Goal: Communication & Community: Participate in discussion

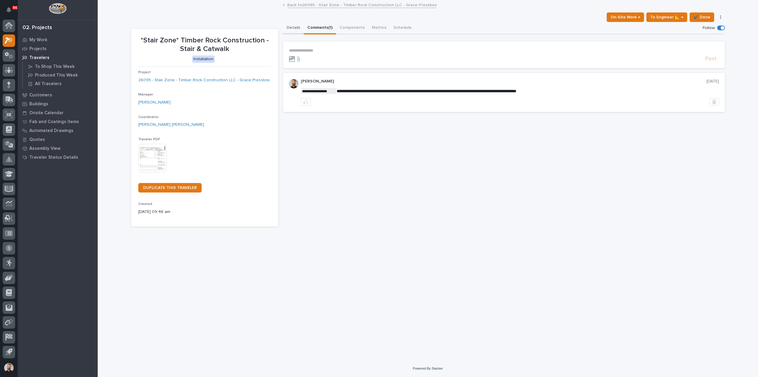
click at [296, 25] on button "Details" at bounding box center [293, 28] width 21 height 12
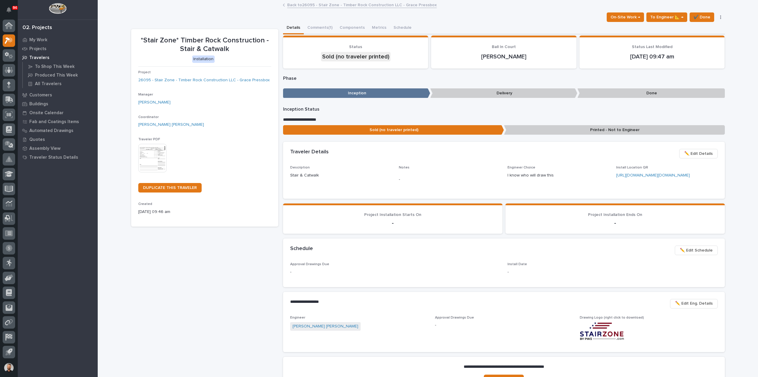
click at [343, 0] on div "Back to 26095 - Stair Zone - Timber Rock Construction LLC - Grace Pressbox" at bounding box center [428, 0] width 661 height 1
click at [345, 6] on link "Back to 26095 - Stair Zone - Timber Rock Construction LLC - Grace Pressbox" at bounding box center [362, 4] width 150 height 7
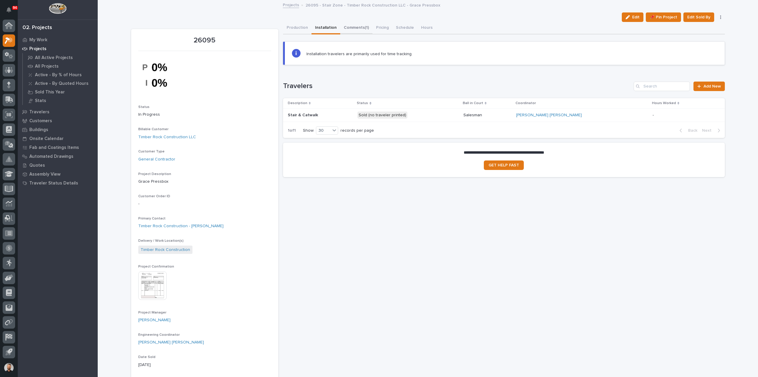
click at [348, 25] on button "Comments (1)" at bounding box center [356, 28] width 32 height 12
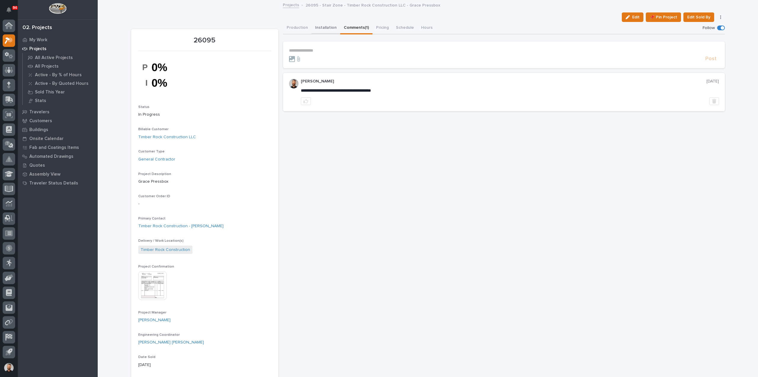
click at [323, 26] on button "Installation" at bounding box center [326, 28] width 29 height 12
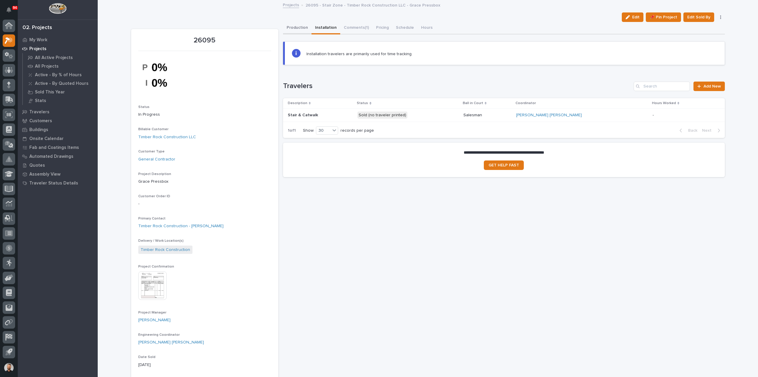
click at [296, 29] on button "Production" at bounding box center [297, 28] width 28 height 12
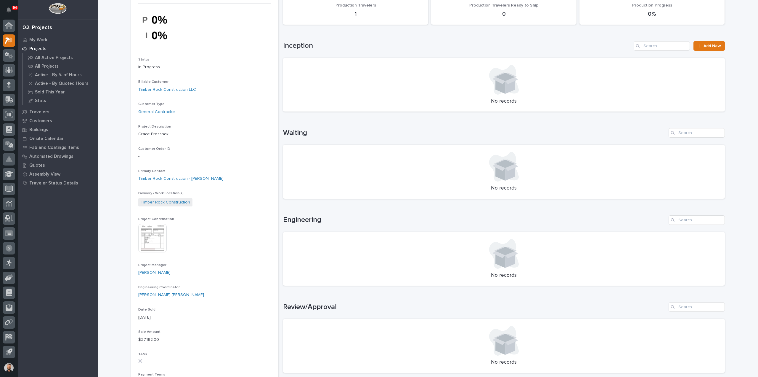
scroll to position [178, 0]
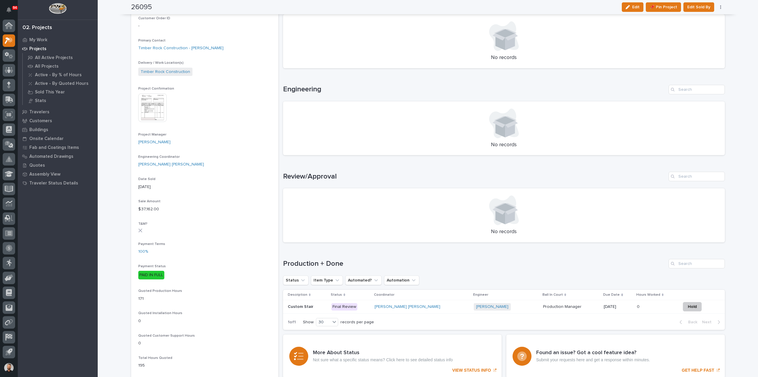
click at [424, 308] on div "[PERSON_NAME] [PERSON_NAME]" at bounding box center [422, 306] width 95 height 5
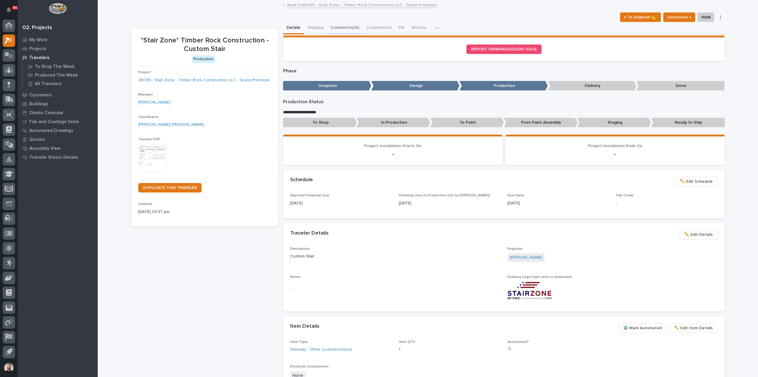
click at [357, 28] on button "Comments (24)" at bounding box center [345, 28] width 36 height 12
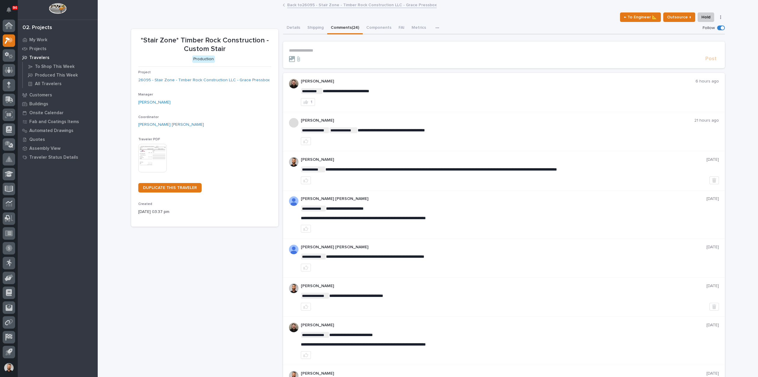
click at [311, 52] on p "**********" at bounding box center [504, 50] width 430 height 5
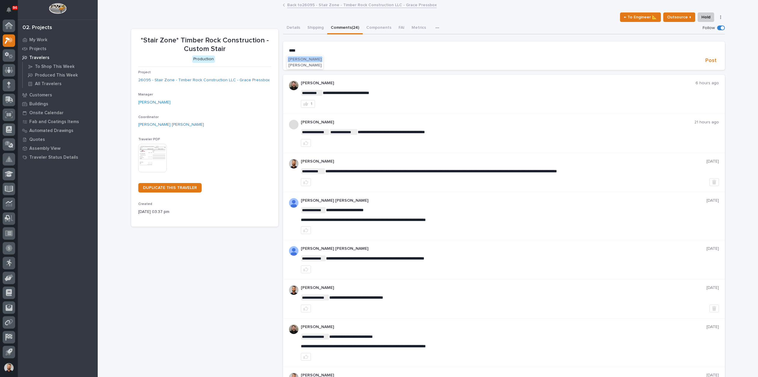
click at [308, 58] on span "Adam Yutzy" at bounding box center [305, 59] width 33 height 4
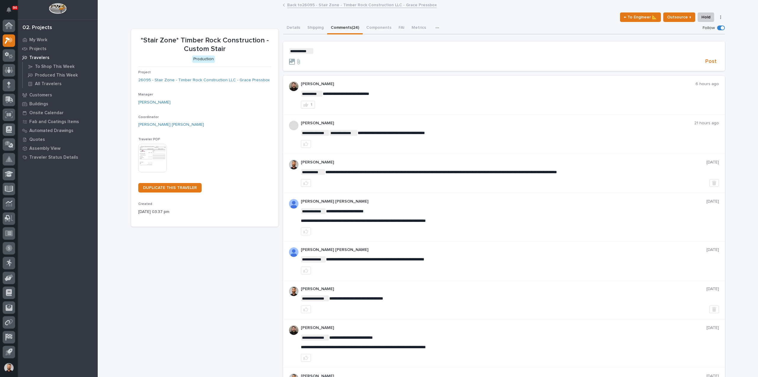
click at [349, 48] on p "**********" at bounding box center [504, 51] width 430 height 6
click at [710, 63] on span "Post" at bounding box center [711, 61] width 11 height 7
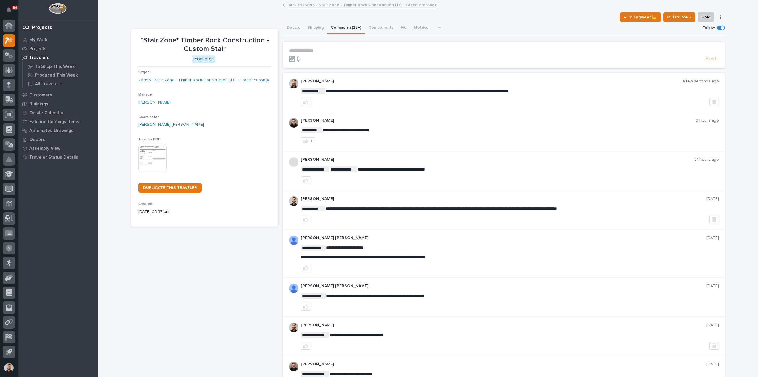
click at [336, 6] on link "Back to 26095 - Stair Zone - Timber Rock Construction LLC - Grace Pressbox" at bounding box center [362, 4] width 150 height 7
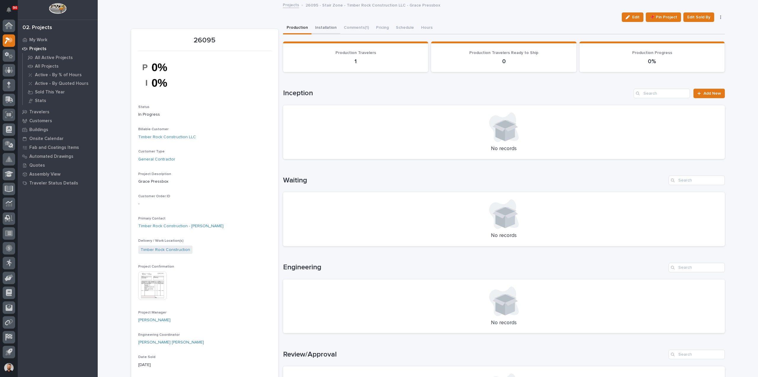
click at [322, 27] on button "Installation" at bounding box center [326, 28] width 29 height 12
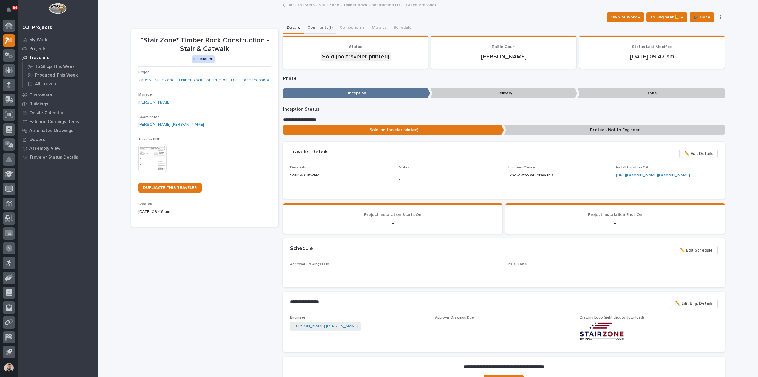
click at [321, 25] on button "Comments (1)" at bounding box center [320, 28] width 32 height 12
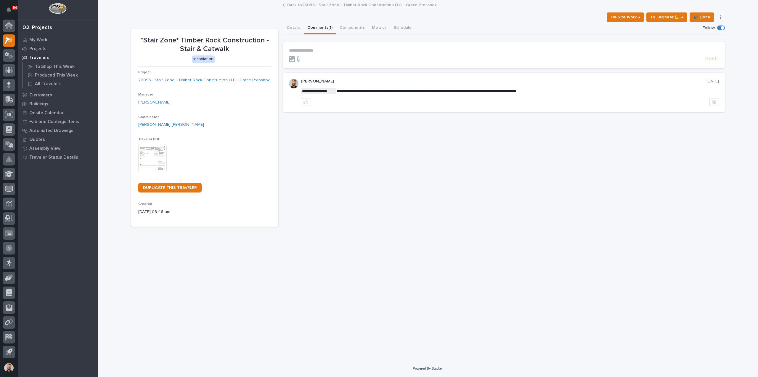
click at [340, 51] on p "**********" at bounding box center [504, 50] width 430 height 5
click at [313, 58] on span "Jeremy Whetstone" at bounding box center [307, 59] width 33 height 4
click at [346, 52] on p "**********" at bounding box center [504, 51] width 430 height 6
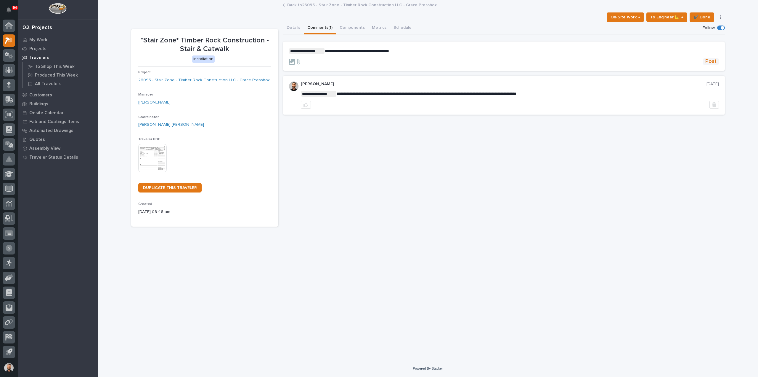
click at [706, 60] on button "Post" at bounding box center [711, 61] width 16 height 7
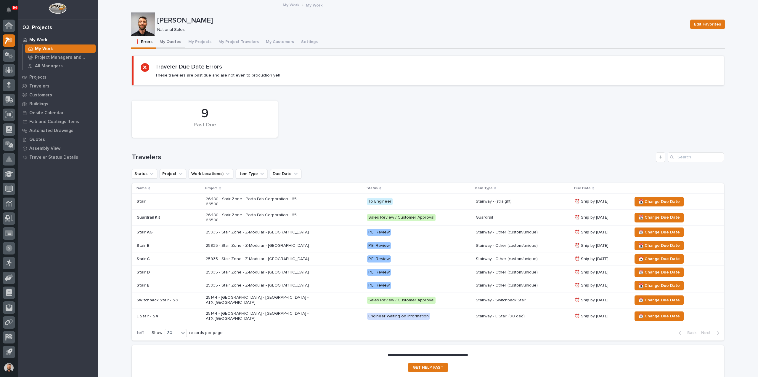
click at [175, 42] on button "My Quotes" at bounding box center [170, 42] width 29 height 12
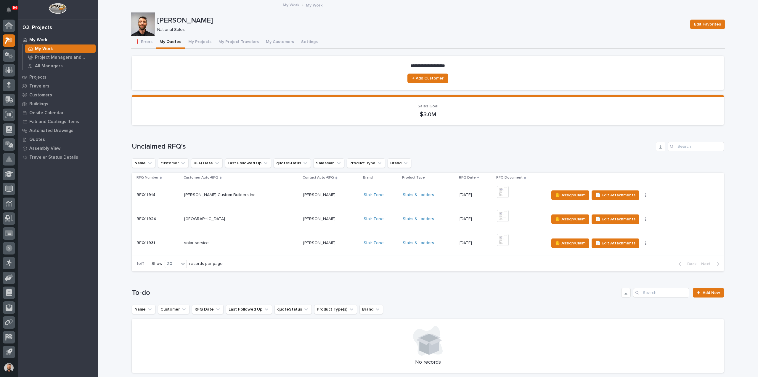
scroll to position [237, 0]
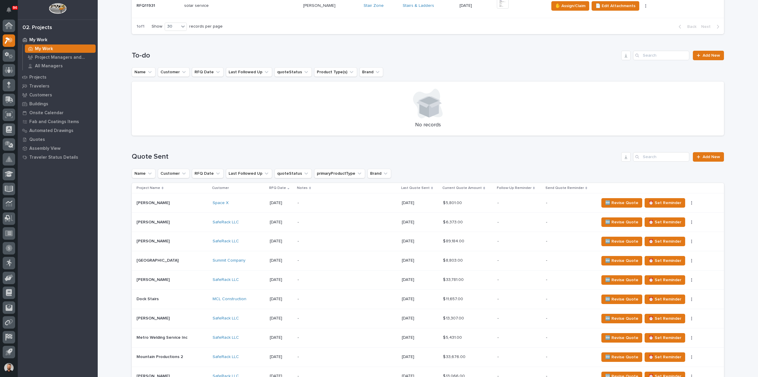
click at [640, 157] on div "Search" at bounding box center [637, 156] width 9 height 9
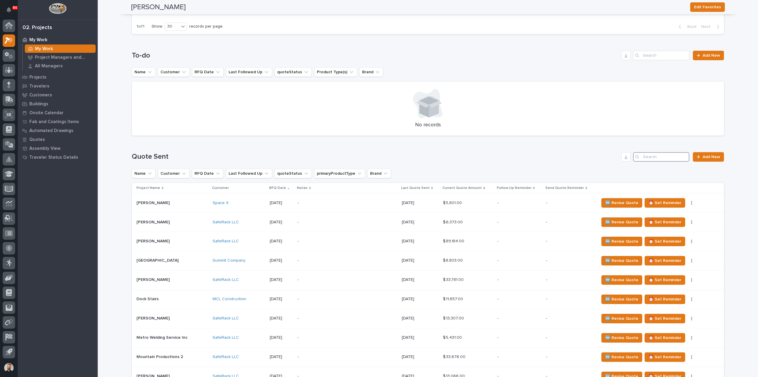
click at [644, 158] on input "Search" at bounding box center [661, 156] width 56 height 9
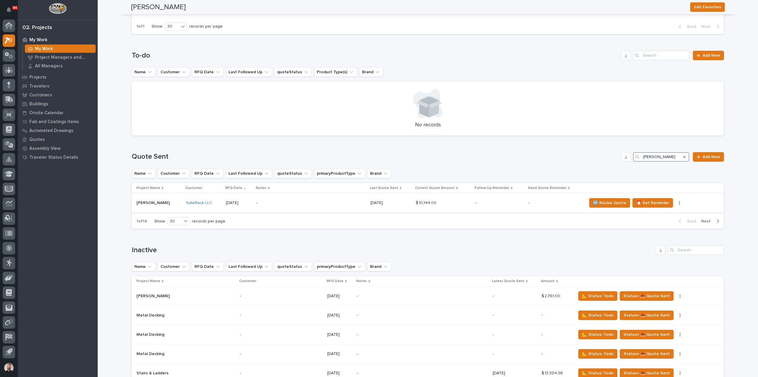
type input "ethan buck"
click at [266, 201] on p "-" at bounding box center [309, 202] width 104 height 5
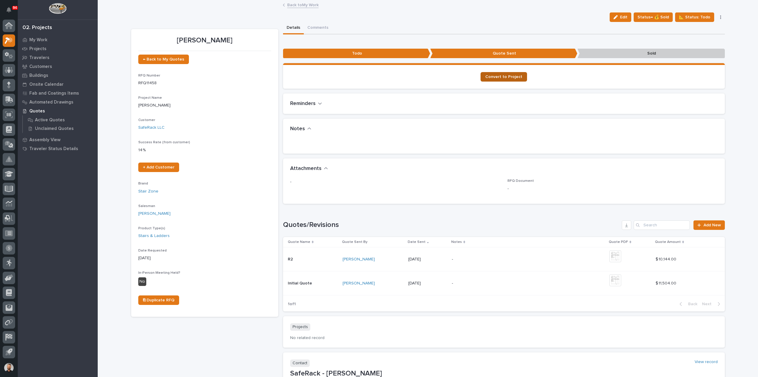
click at [505, 78] on span "Convert to Project" at bounding box center [504, 77] width 37 height 4
click at [663, 16] on span "Status→ 💰 Sold" at bounding box center [653, 17] width 31 height 7
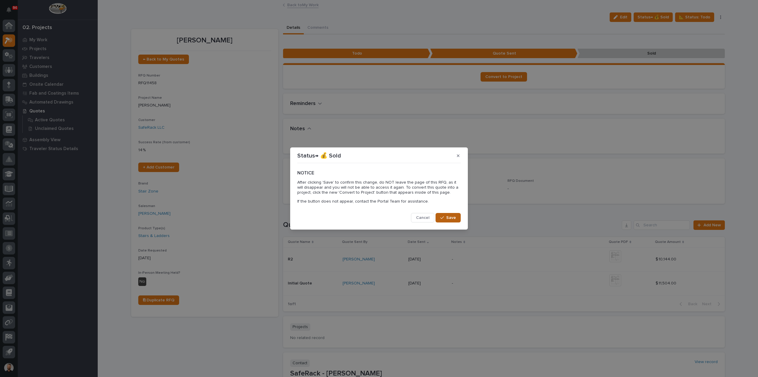
click at [453, 217] on span "Save" at bounding box center [452, 217] width 10 height 5
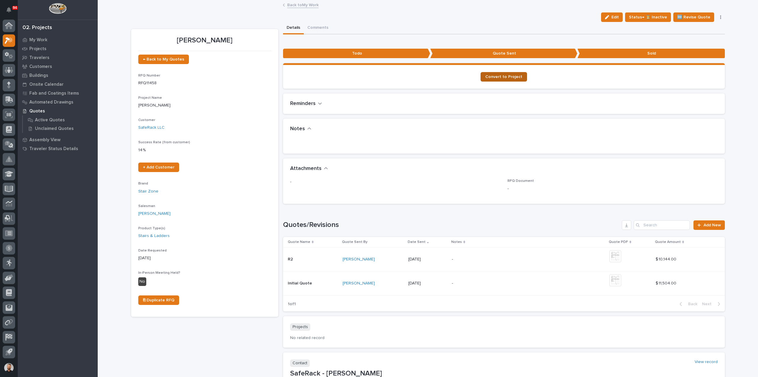
click at [507, 77] on span "Convert to Project" at bounding box center [504, 77] width 37 height 4
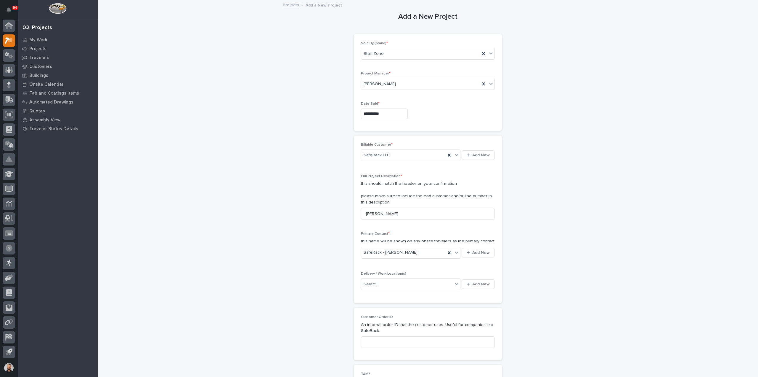
scroll to position [89, 0]
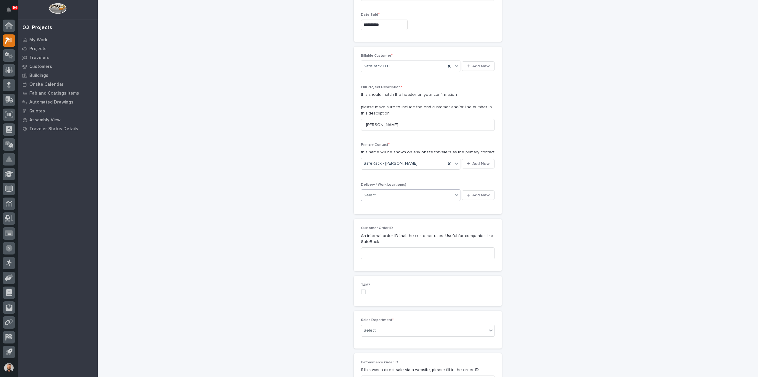
click at [385, 195] on div "Select..." at bounding box center [407, 195] width 92 height 10
click at [425, 197] on div "Select..." at bounding box center [407, 195] width 92 height 10
type input "*"
click at [480, 210] on div "Billable Customer * SafeRack LLC Add New Full Project Description * this should…" at bounding box center [428, 131] width 148 height 168
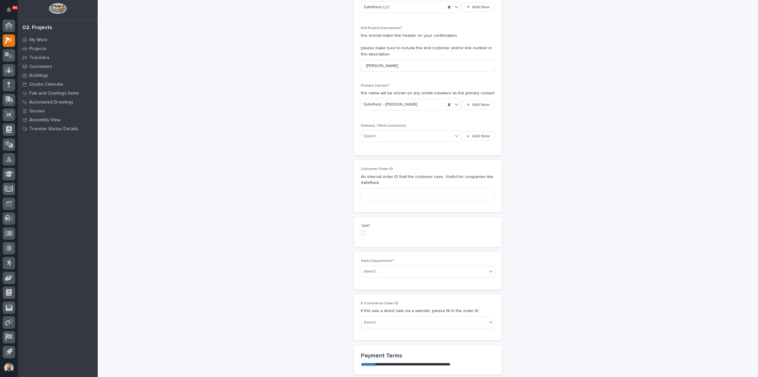
scroll to position [148, 0]
click at [378, 269] on div "Select..." at bounding box center [424, 271] width 126 height 10
click at [376, 280] on span "National Sales" at bounding box center [376, 280] width 30 height 7
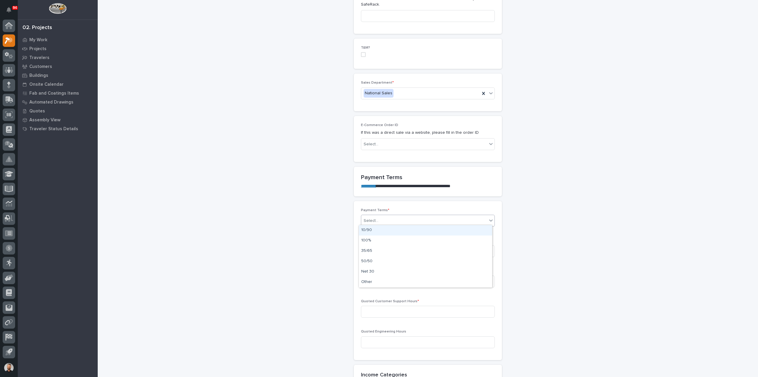
click at [384, 217] on div "Select..." at bounding box center [424, 221] width 126 height 10
click at [375, 281] on div "Other" at bounding box center [425, 282] width 133 height 10
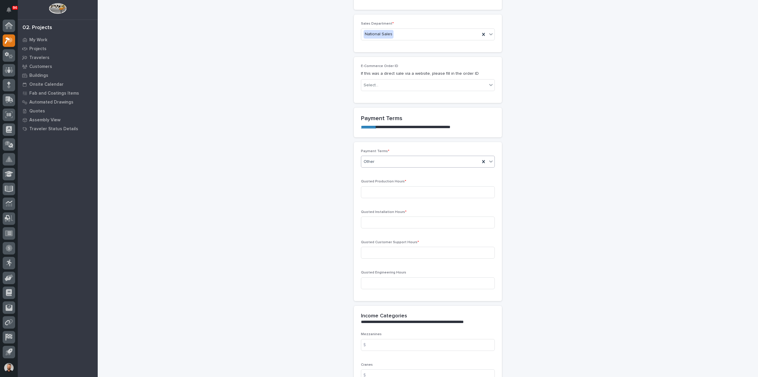
scroll to position [385, 0]
click at [396, 192] on input at bounding box center [428, 192] width 134 height 12
click at [412, 198] on div "Quoted Production Hours *" at bounding box center [428, 190] width 134 height 23
click at [407, 196] on input at bounding box center [428, 192] width 134 height 12
type input "47"
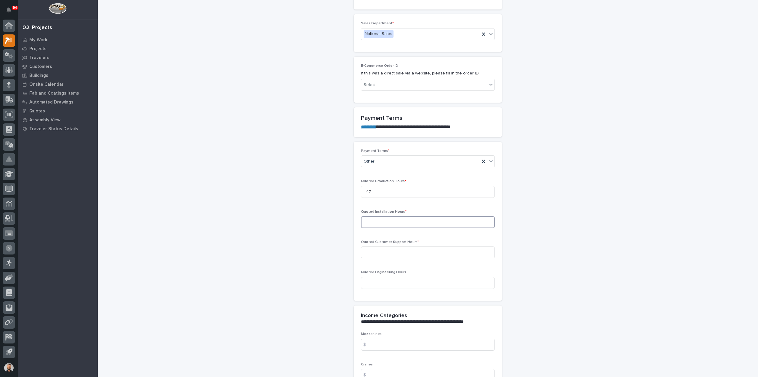
click at [417, 220] on input at bounding box center [428, 222] width 134 height 12
type input "0"
click at [390, 252] on input at bounding box center [428, 252] width 134 height 12
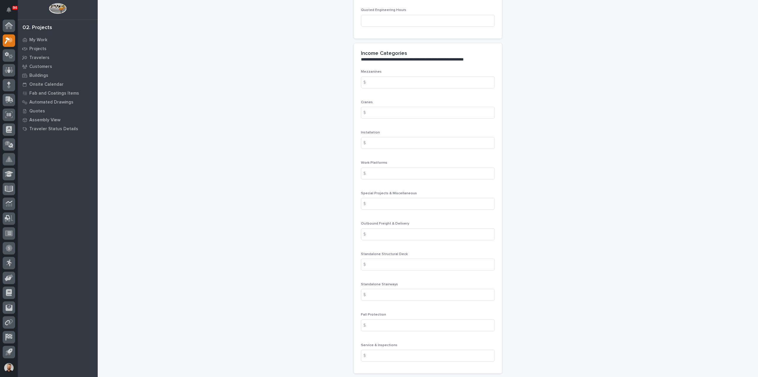
scroll to position [681, 0]
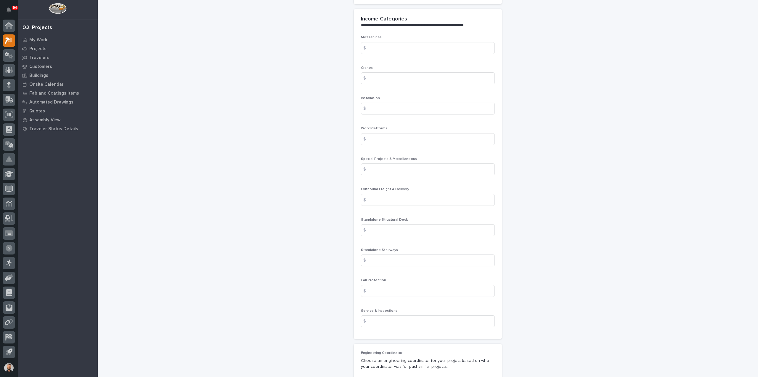
type input "0"
click at [379, 252] on div "Standalone Stairways $" at bounding box center [428, 259] width 134 height 23
click at [383, 261] on input at bounding box center [428, 260] width 134 height 12
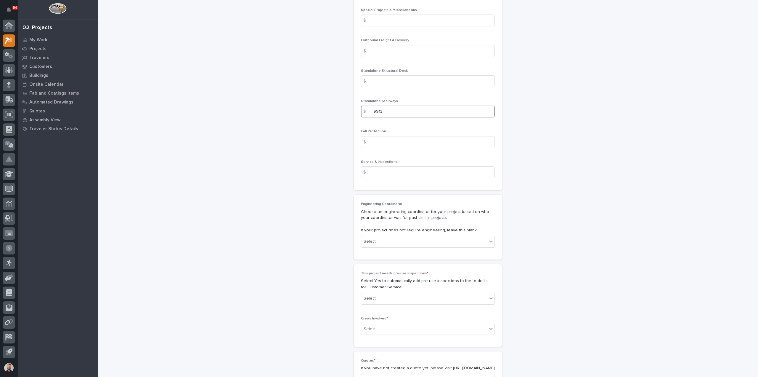
scroll to position [859, 0]
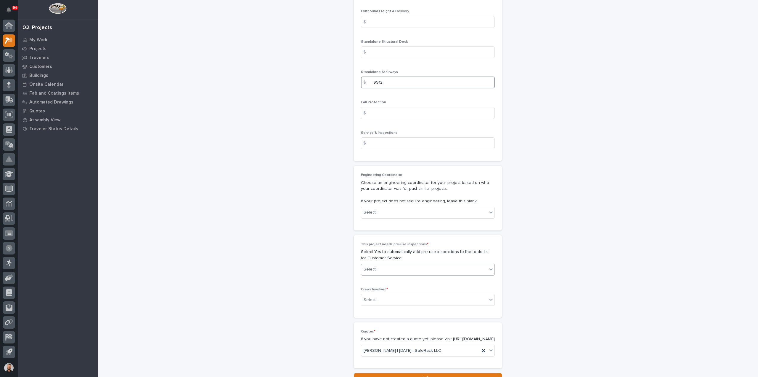
type input "9912"
click at [412, 265] on div "Select..." at bounding box center [424, 269] width 126 height 10
click at [390, 288] on div "No" at bounding box center [425, 289] width 133 height 10
click at [388, 295] on div "Select..." at bounding box center [424, 300] width 126 height 10
click at [383, 309] on div "Production" at bounding box center [425, 308] width 133 height 10
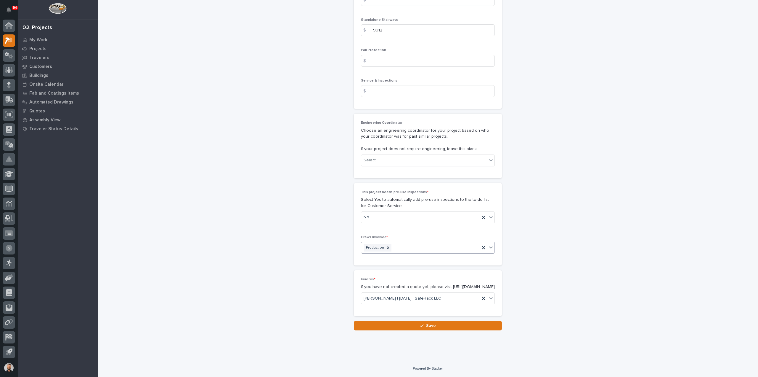
scroll to position [915, 0]
click at [422, 324] on icon "button" at bounding box center [422, 325] width 4 height 3
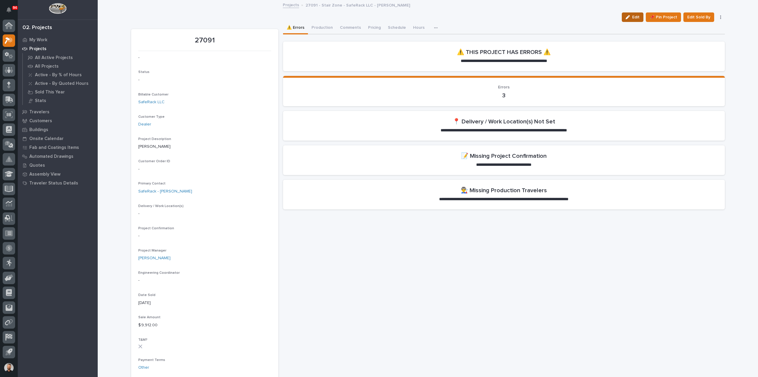
click at [632, 20] on button "Edit" at bounding box center [633, 16] width 22 height 9
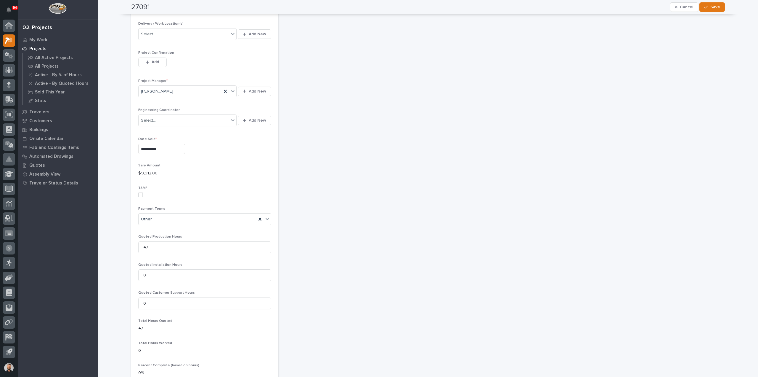
scroll to position [14, 0]
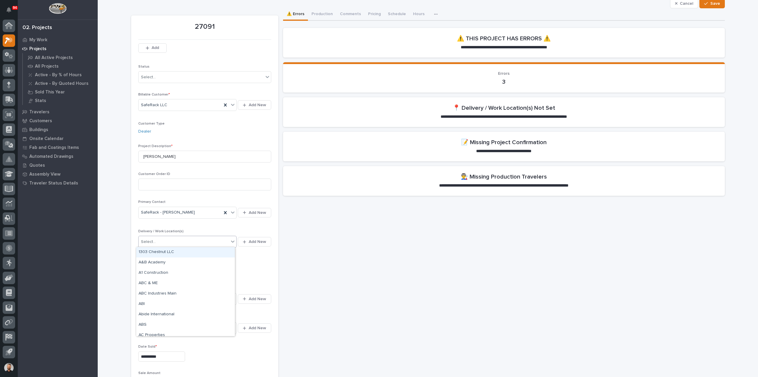
click at [162, 239] on div "Select..." at bounding box center [184, 242] width 91 height 10
type input "*"
click at [245, 241] on div "button" at bounding box center [246, 242] width 6 height 4
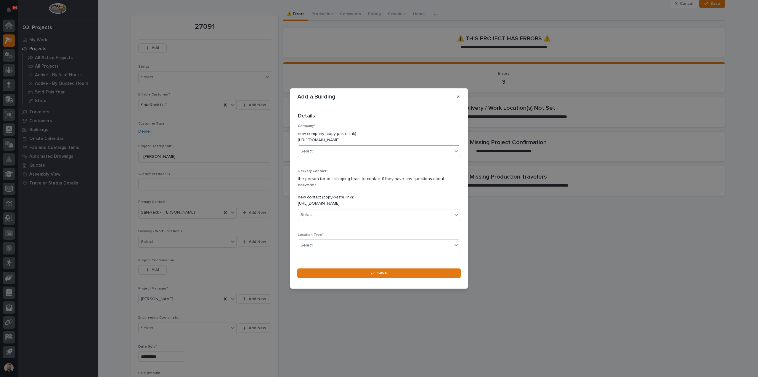
click at [329, 154] on div "Select..." at bounding box center [375, 151] width 154 height 10
type input "******"
click at [329, 163] on div "SafeRack LLC" at bounding box center [376, 166] width 157 height 10
click at [326, 210] on div "Select..." at bounding box center [375, 215] width 154 height 10
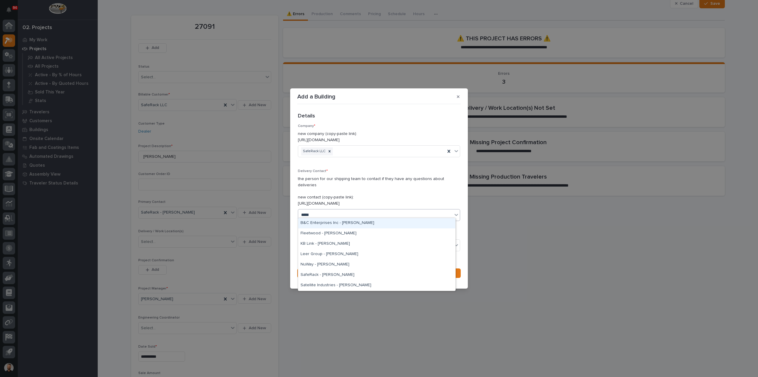
type input "******"
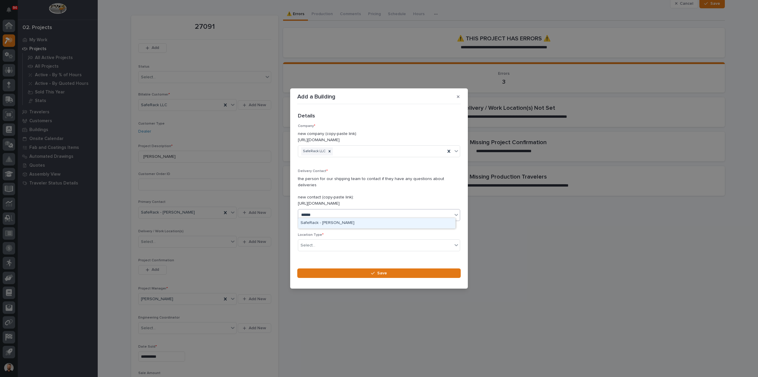
click at [331, 218] on div "SafeRack - Lee Webber" at bounding box center [376, 223] width 157 height 10
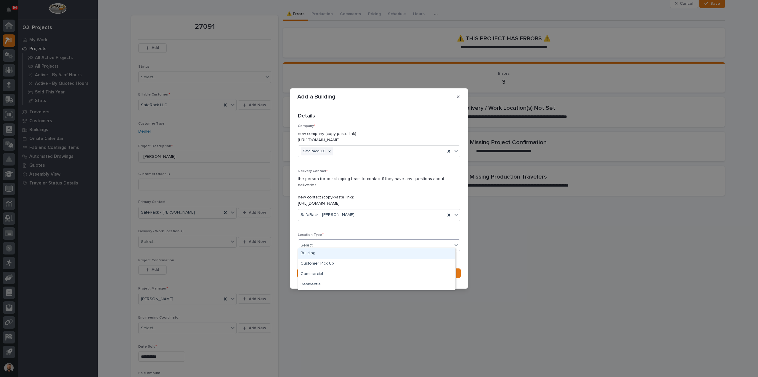
click at [322, 242] on div "Select..." at bounding box center [375, 245] width 154 height 10
click at [321, 260] on div "Customer Pick Up" at bounding box center [376, 263] width 157 height 10
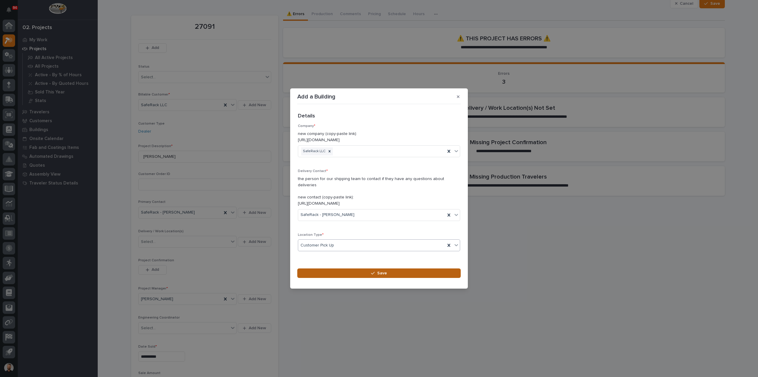
click at [337, 269] on button "Save" at bounding box center [379, 272] width 164 height 9
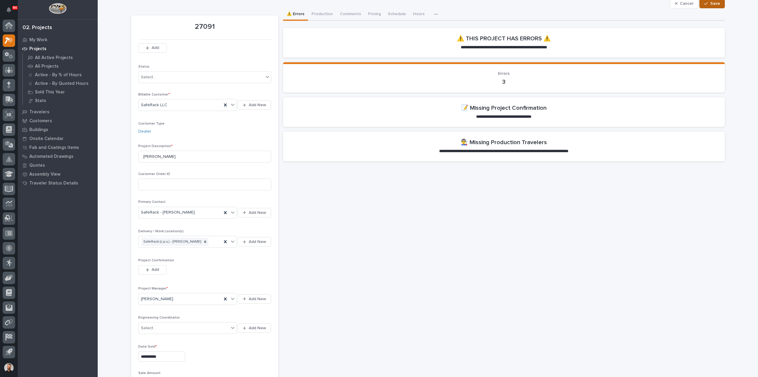
click at [716, 7] on button "Save" at bounding box center [712, 3] width 25 height 9
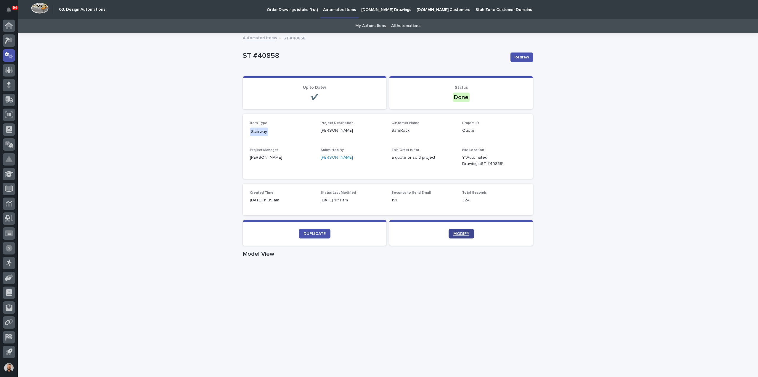
click at [461, 233] on span "MODIFY" at bounding box center [462, 233] width 16 height 4
click at [399, 29] on link "All Automations" at bounding box center [405, 26] width 29 height 14
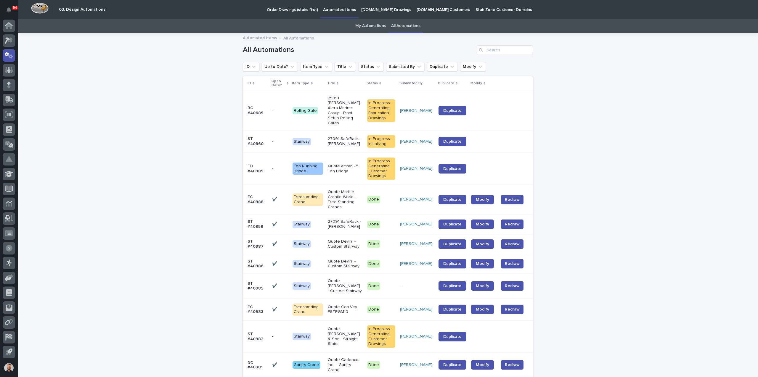
click at [327, 135] on td "27091 SafeRack - [PERSON_NAME]" at bounding box center [345, 141] width 39 height 22
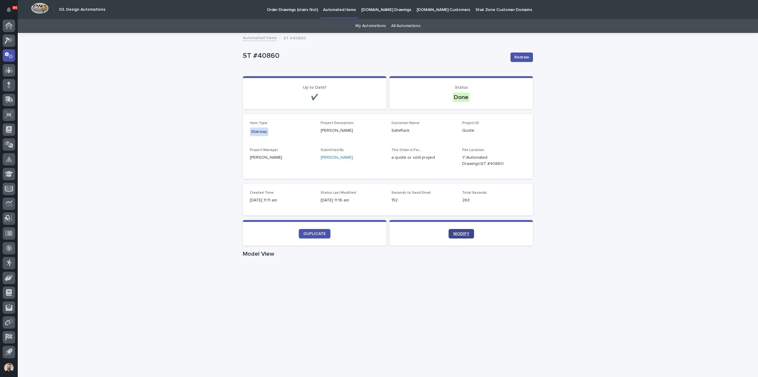
click at [466, 234] on span "MODIFY" at bounding box center [462, 233] width 16 height 4
click at [526, 59] on span "Redraw" at bounding box center [522, 57] width 15 height 6
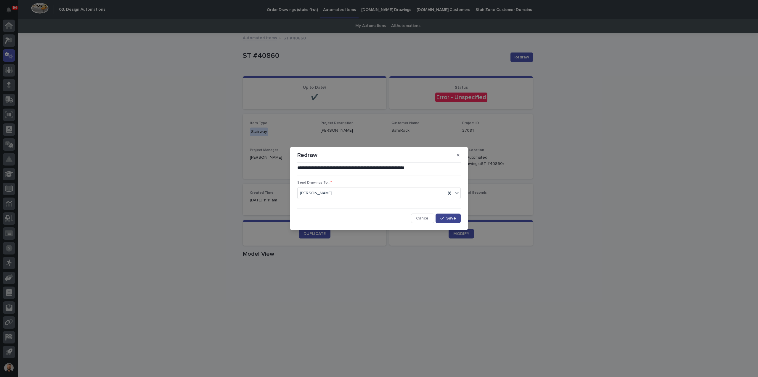
click at [451, 215] on button "Save" at bounding box center [448, 217] width 25 height 9
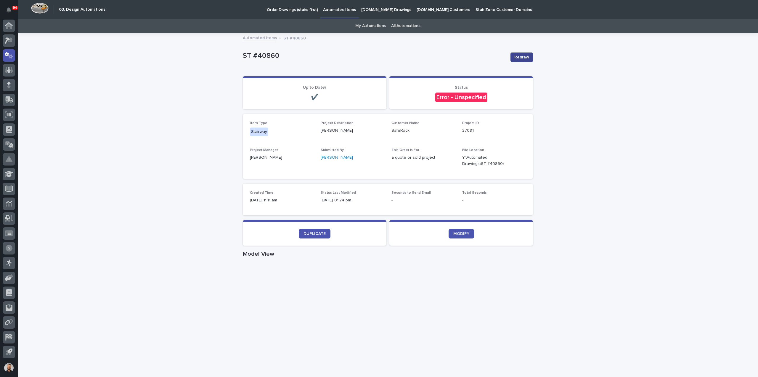
click at [520, 61] on button "Redraw" at bounding box center [522, 56] width 23 height 9
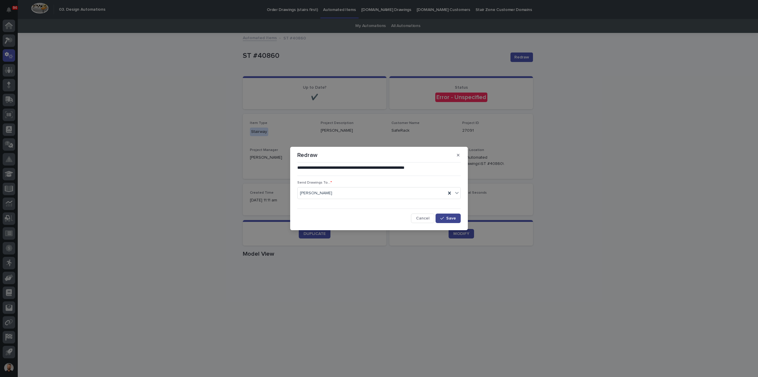
click at [452, 220] on button "Save" at bounding box center [448, 217] width 25 height 9
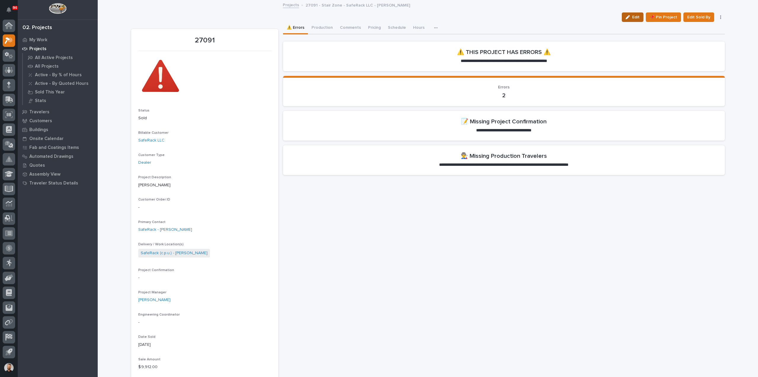
click at [629, 16] on icon "button" at bounding box center [628, 17] width 4 height 4
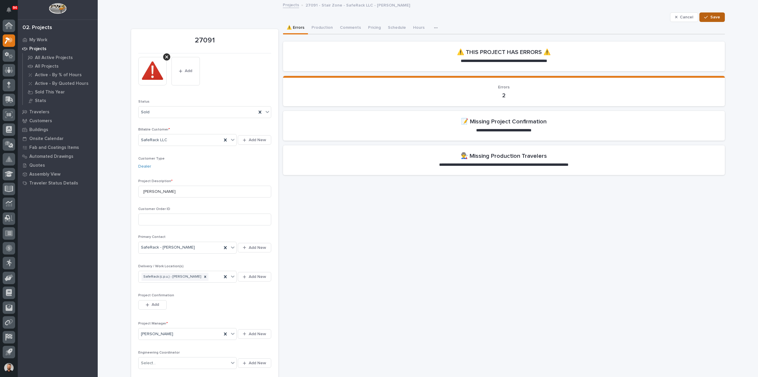
click at [705, 17] on icon "button" at bounding box center [707, 17] width 4 height 4
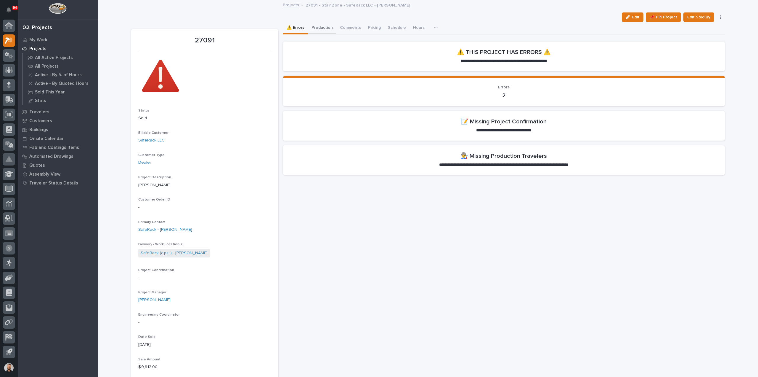
click at [318, 24] on button "Production" at bounding box center [322, 28] width 28 height 12
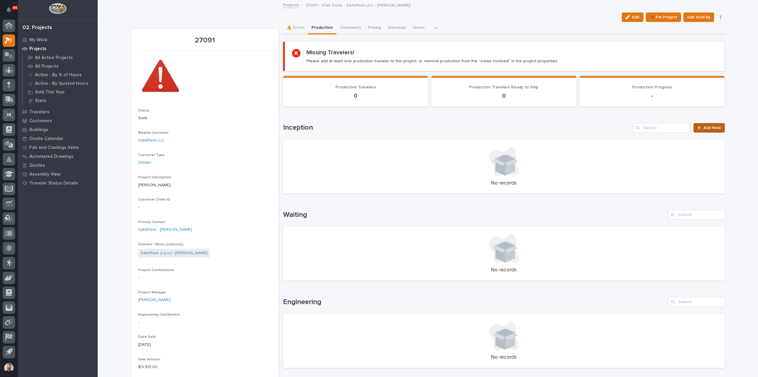
click at [711, 129] on span "Add New" at bounding box center [712, 128] width 17 height 4
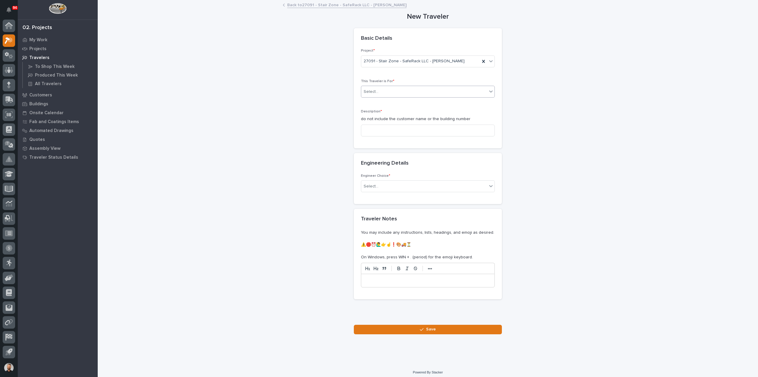
click at [397, 89] on div "Select..." at bounding box center [424, 92] width 126 height 10
click at [390, 102] on div "Production" at bounding box center [425, 102] width 133 height 10
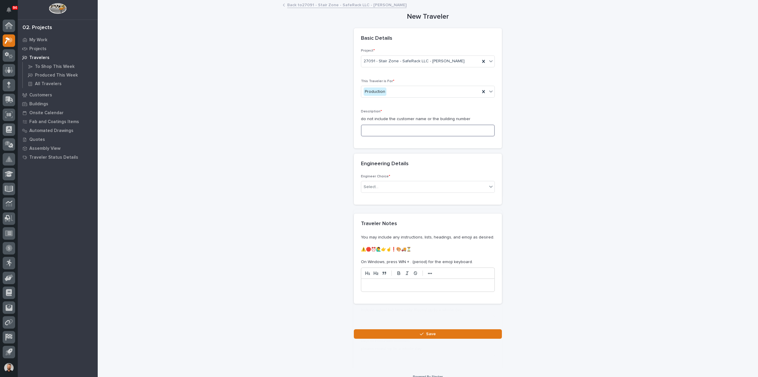
click at [384, 127] on input at bounding box center [428, 130] width 134 height 12
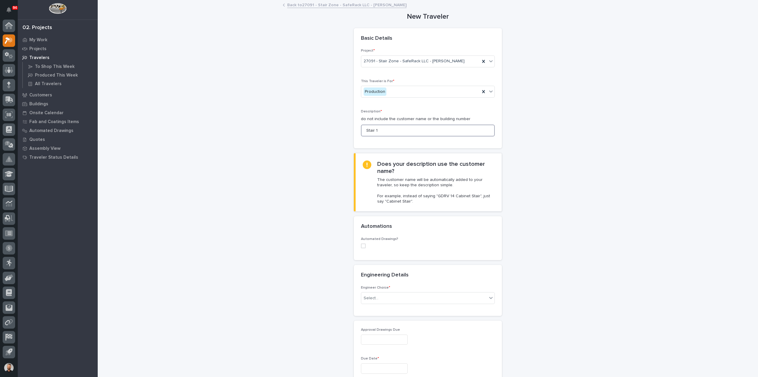
click at [361, 245] on span at bounding box center [363, 245] width 5 height 5
type input "Stair 1"
click at [372, 277] on div "Automation Select..." at bounding box center [428, 283] width 134 height 23
click at [375, 280] on div "Select..." at bounding box center [424, 284] width 126 height 10
type input "*****"
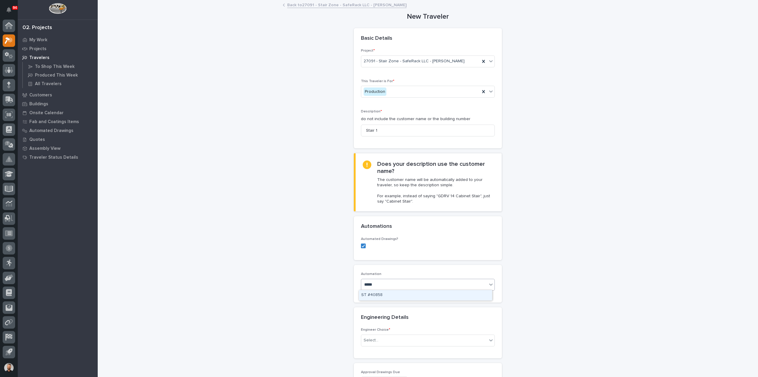
click at [378, 294] on div "ST #40858" at bounding box center [425, 295] width 133 height 10
click at [381, 341] on div "Select..." at bounding box center [424, 340] width 126 height 10
click at [384, 352] on div "There is no engineering (no drawings)" at bounding box center [425, 350] width 133 height 10
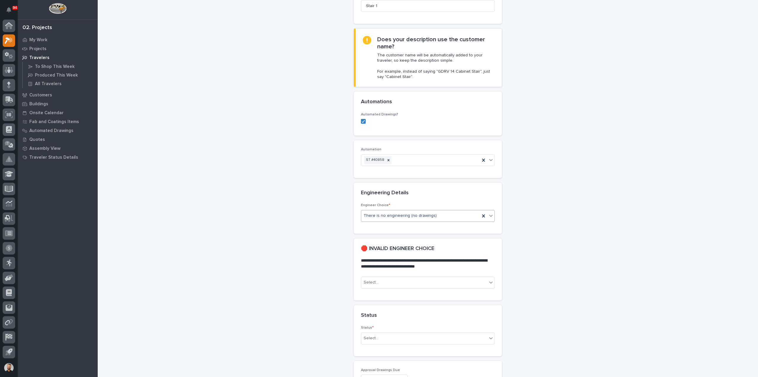
scroll to position [134, 0]
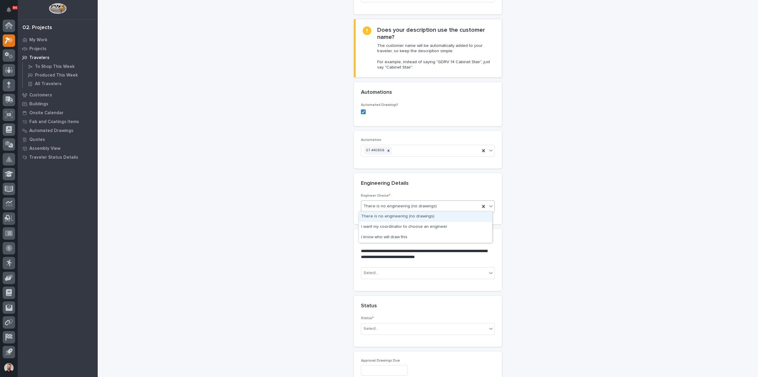
click at [395, 208] on span "There is no engineering (no drawings)" at bounding box center [400, 206] width 73 height 6
click at [396, 236] on div "I know who will draw this" at bounding box center [425, 237] width 133 height 10
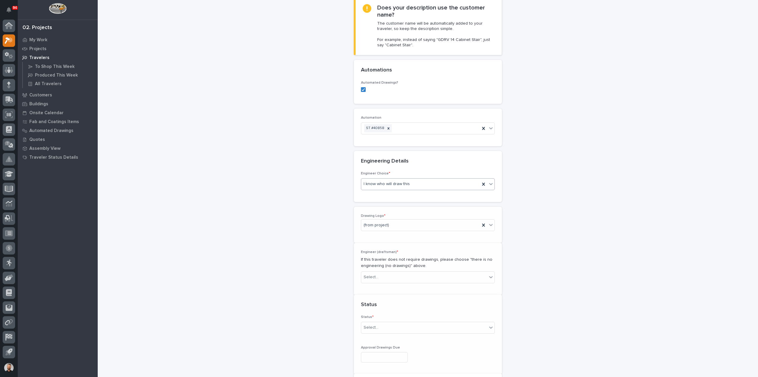
scroll to position [164, 0]
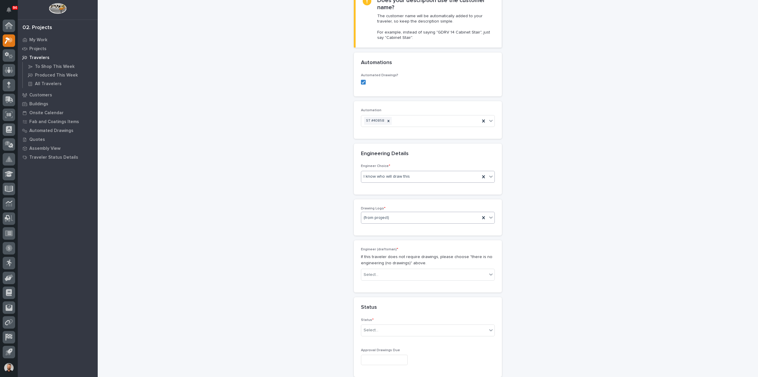
click at [389, 217] on div "(from project)" at bounding box center [420, 218] width 119 height 10
click at [380, 295] on div "White Label (no logo)" at bounding box center [425, 295] width 133 height 10
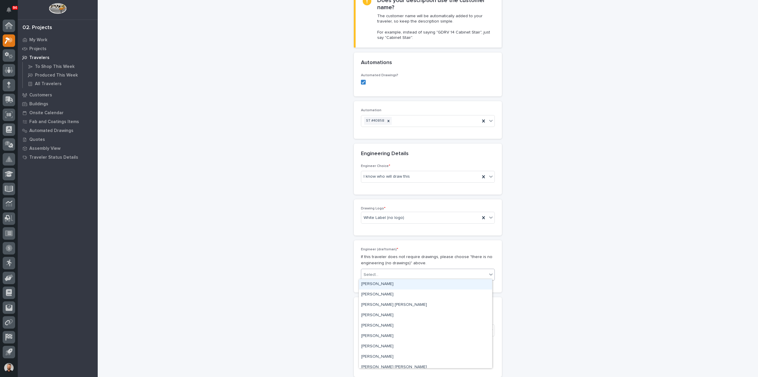
click at [379, 271] on div at bounding box center [379, 274] width 1 height 6
type input "****"
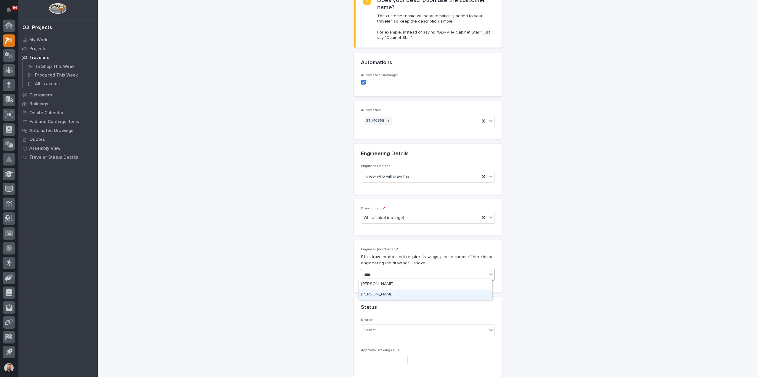
click at [391, 293] on div "[PERSON_NAME]" at bounding box center [425, 294] width 133 height 10
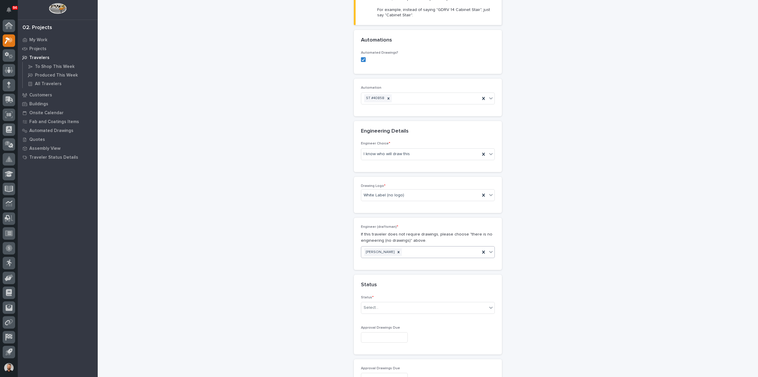
scroll to position [223, 0]
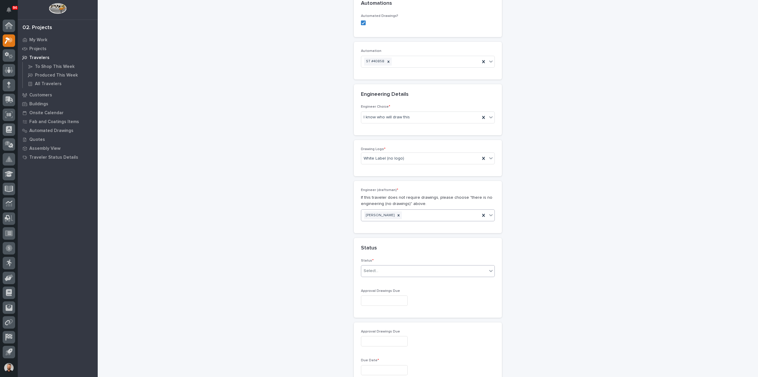
click at [385, 270] on div "Select..." at bounding box center [424, 271] width 126 height 10
click at [390, 278] on div "Sold (no traveler printed)" at bounding box center [425, 280] width 133 height 10
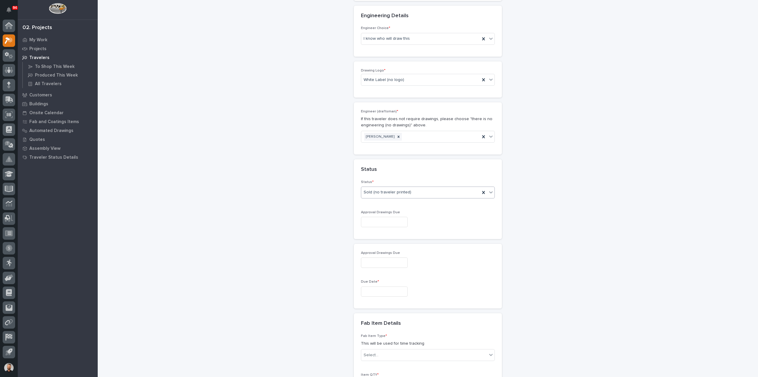
scroll to position [341, 0]
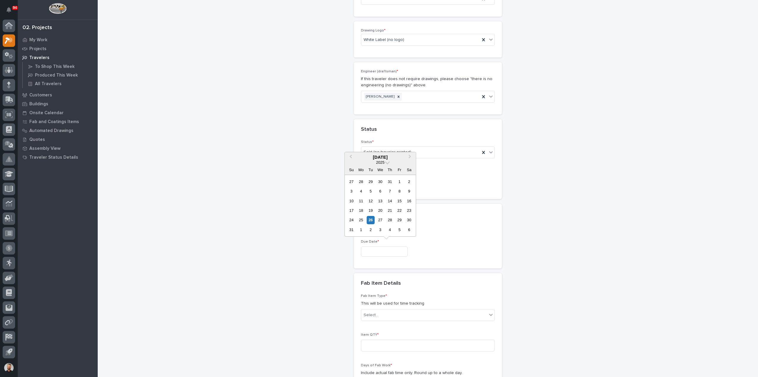
click at [381, 247] on input "text" at bounding box center [384, 251] width 47 height 10
click at [410, 159] on button "Next Month" at bounding box center [410, 157] width 9 height 9
click at [411, 158] on button "Next Month" at bounding box center [410, 157] width 9 height 9
click at [401, 199] on div "17" at bounding box center [400, 201] width 8 height 8
type input "**********"
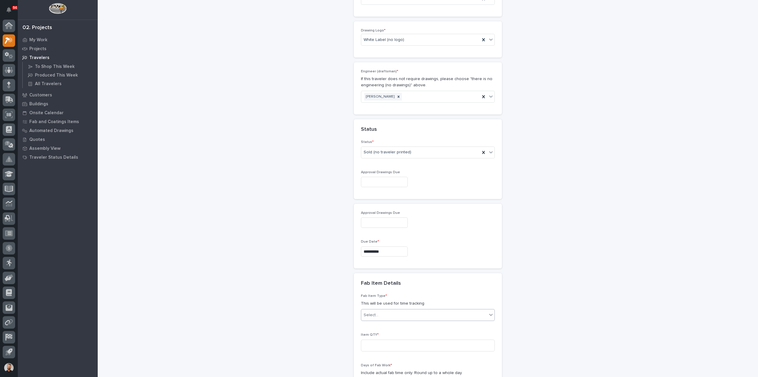
click at [378, 315] on div "Select..." at bounding box center [424, 315] width 126 height 10
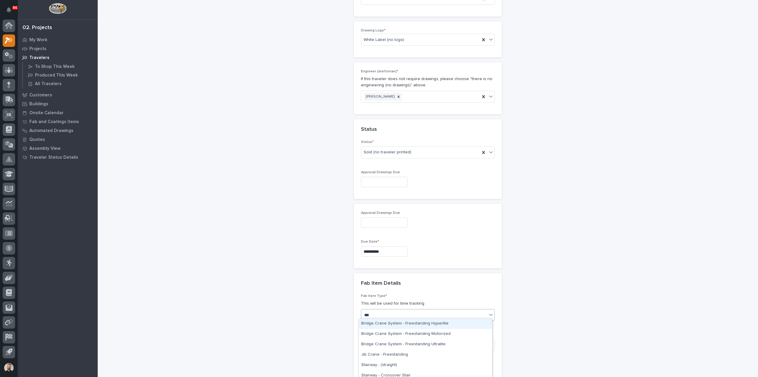
type input "****"
click at [383, 326] on div "Stairway - (straight)" at bounding box center [425, 323] width 133 height 10
click at [387, 342] on input at bounding box center [428, 345] width 134 height 12
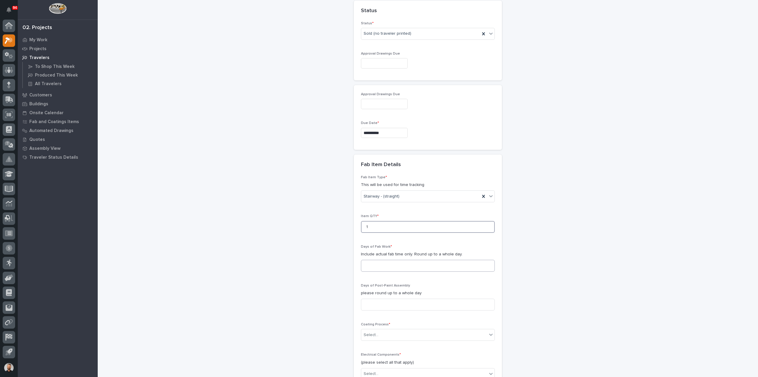
type input "1"
click at [368, 263] on input at bounding box center [428, 266] width 134 height 12
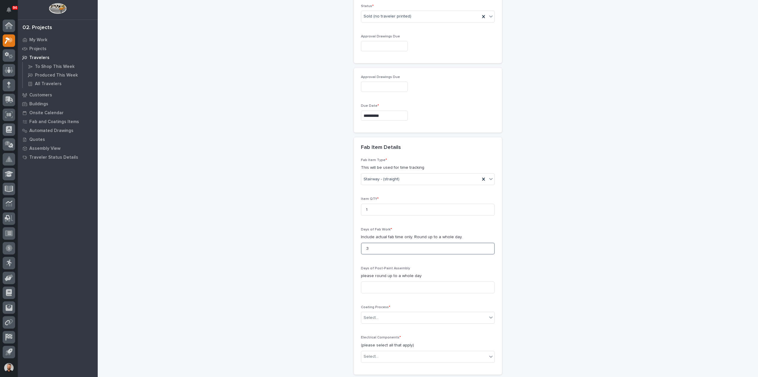
scroll to position [489, 0]
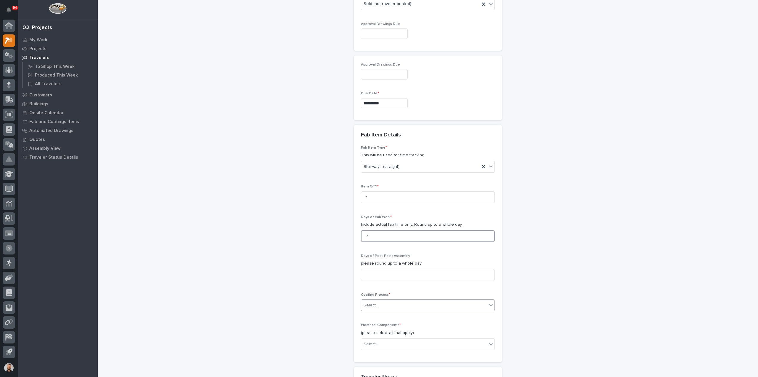
type input "3"
click at [392, 302] on div "Select..." at bounding box center [424, 305] width 126 height 10
click at [388, 313] on div "Galvanize" at bounding box center [425, 313] width 133 height 10
click at [389, 350] on div "Electrical Components * (please select all that apply) Select..." at bounding box center [428, 339] width 134 height 32
click at [384, 341] on div "Select..." at bounding box center [424, 344] width 126 height 10
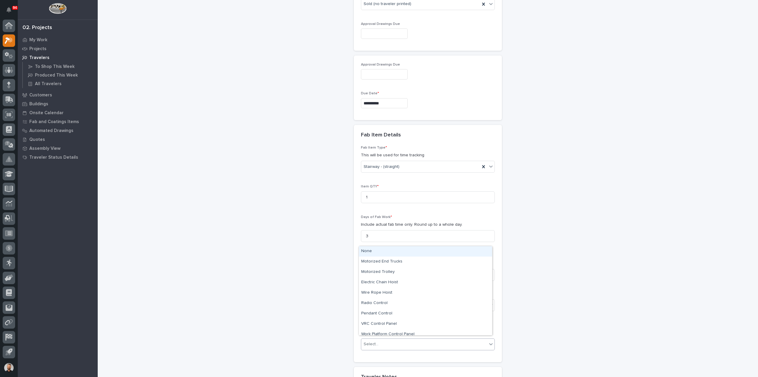
click at [373, 248] on div "None" at bounding box center [425, 251] width 133 height 10
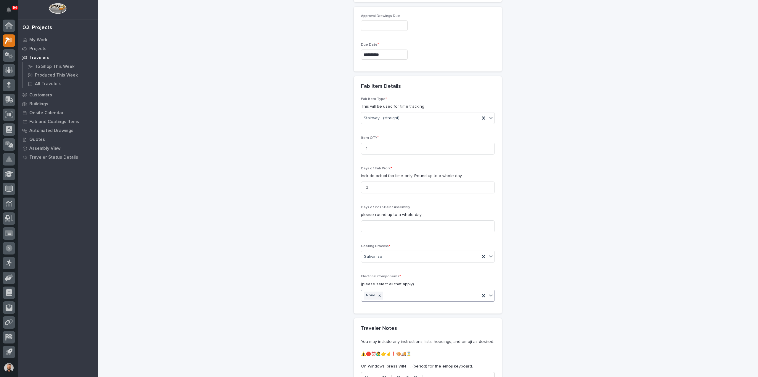
scroll to position [608, 0]
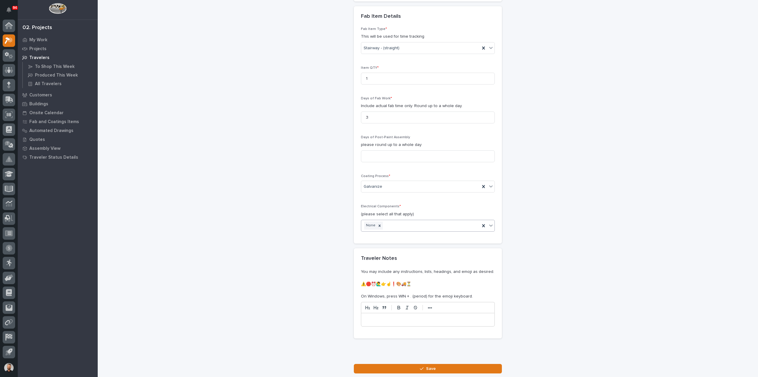
click at [398, 366] on button "Save" at bounding box center [428, 368] width 148 height 9
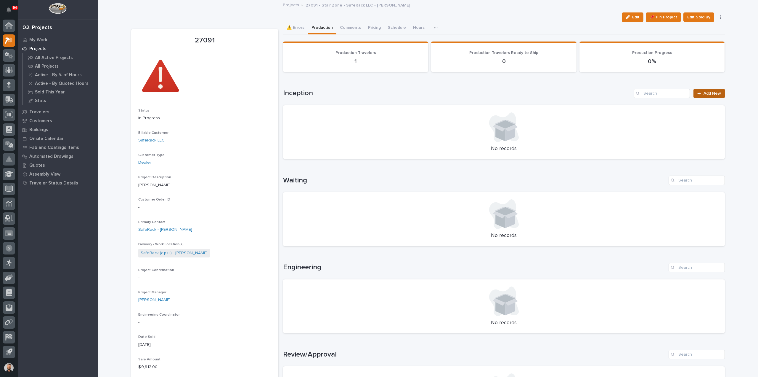
click at [717, 91] on span "Add New" at bounding box center [712, 93] width 17 height 4
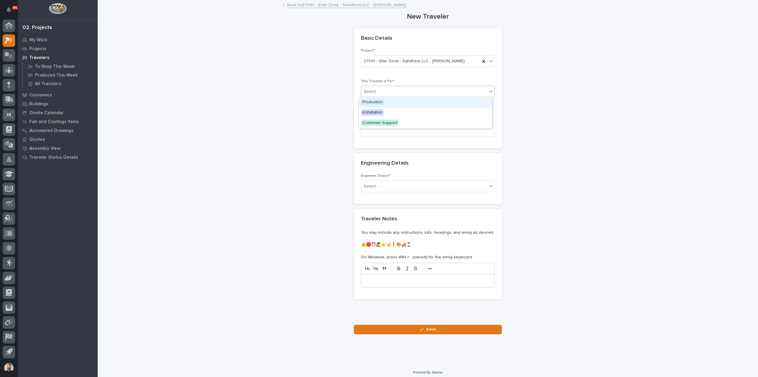
click at [366, 93] on div "Select..." at bounding box center [371, 92] width 15 height 6
click at [370, 104] on span "Production" at bounding box center [372, 102] width 23 height 7
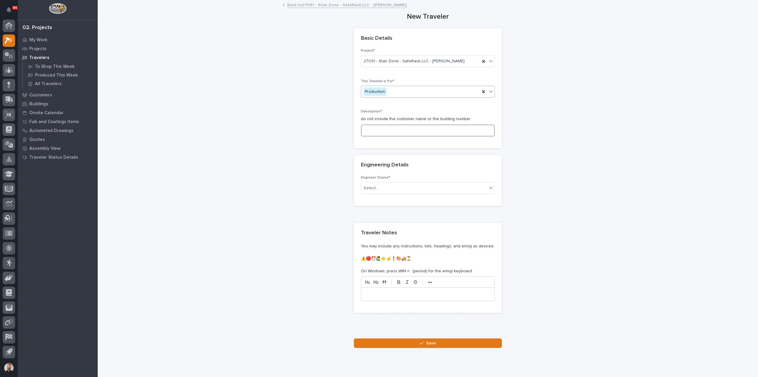
click at [377, 126] on input at bounding box center [428, 130] width 134 height 12
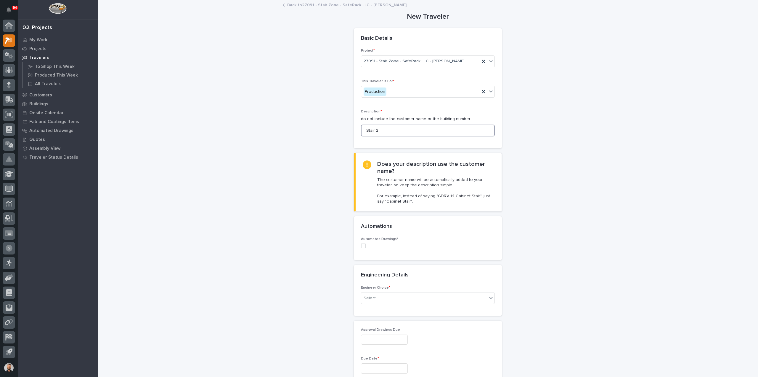
click at [361, 244] on span at bounding box center [363, 245] width 5 height 5
type input "Stair 2"
click at [379, 299] on div "Engineering Details •••" at bounding box center [428, 293] width 148 height 21
click at [379, 286] on div at bounding box center [379, 284] width 1 height 6
type input "*****"
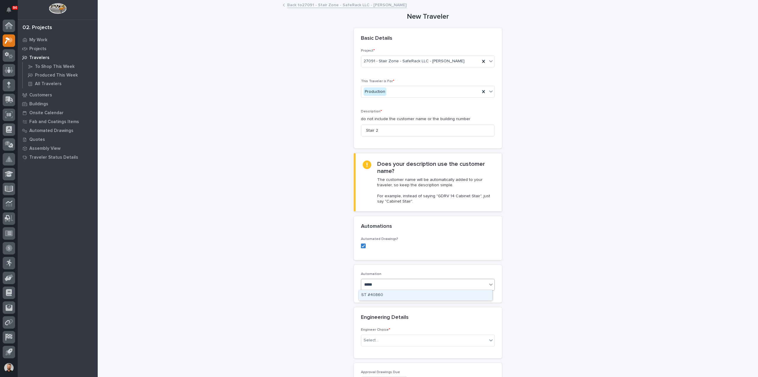
click at [373, 292] on div "ST #40860" at bounding box center [425, 295] width 133 height 10
click at [374, 334] on div "Select..." at bounding box center [428, 340] width 134 height 12
click at [378, 351] on div "There is no engineering (no drawings)" at bounding box center [425, 350] width 133 height 10
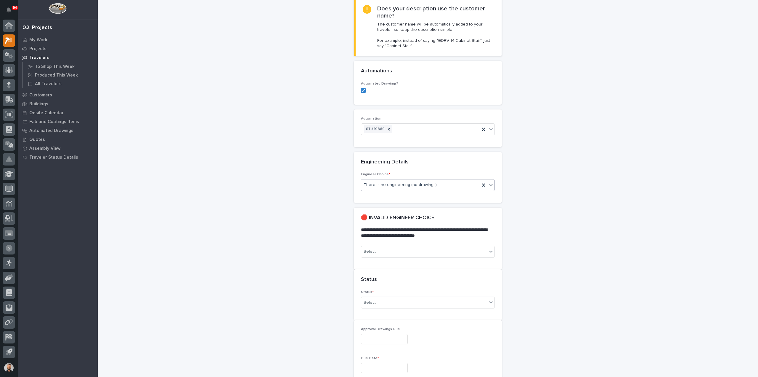
scroll to position [160, 0]
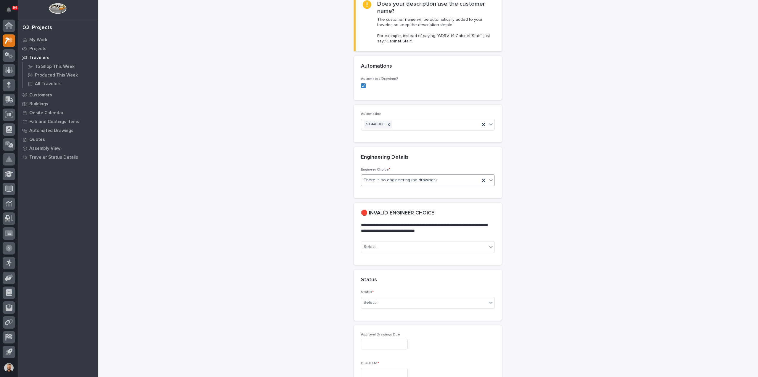
click at [390, 178] on span "There is no engineering (no drawings)" at bounding box center [400, 180] width 73 height 6
click at [393, 208] on div "I know who will draw this" at bounding box center [425, 211] width 133 height 10
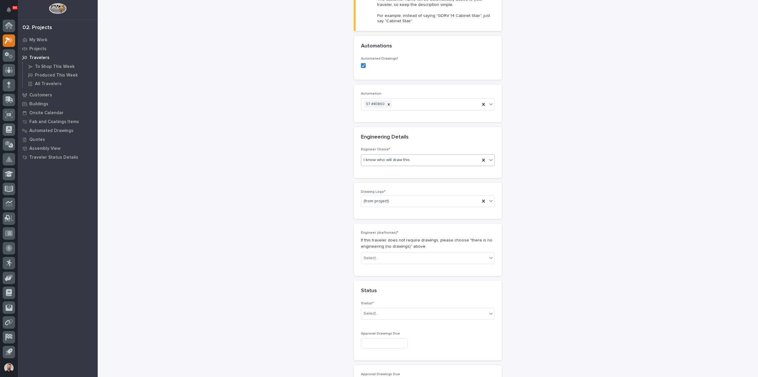
scroll to position [190, 0]
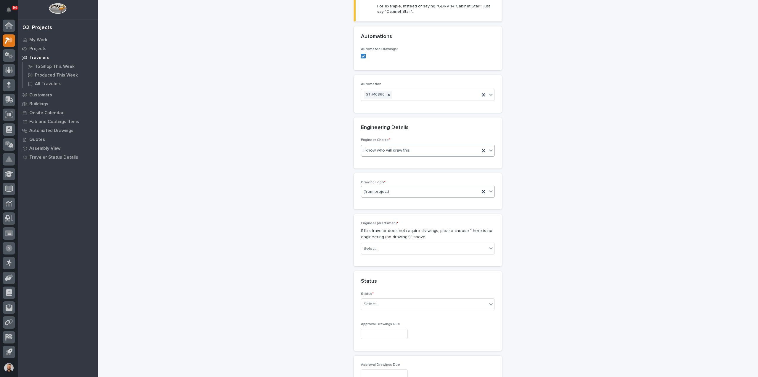
click at [379, 187] on div "(from project)" at bounding box center [420, 192] width 119 height 10
click at [380, 266] on div "White Label (no logo)" at bounding box center [425, 269] width 133 height 10
click at [379, 239] on div "Engineer (draftsman) * If this traveler does not require drawings, please choos…" at bounding box center [428, 240] width 134 height 38
click at [382, 244] on div "Select..." at bounding box center [424, 249] width 126 height 10
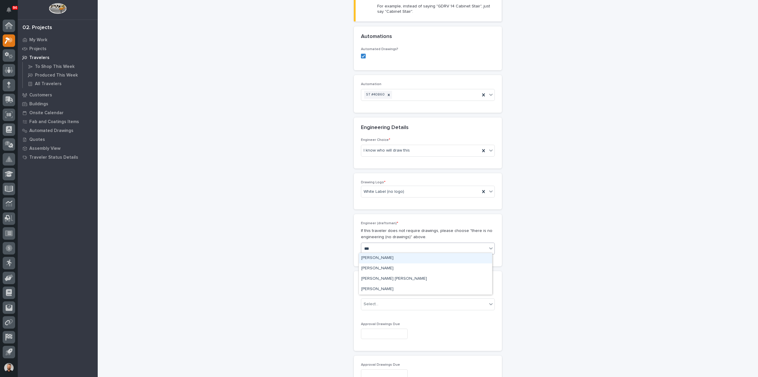
type input "****"
click at [378, 267] on div "[PERSON_NAME]" at bounding box center [425, 268] width 133 height 10
drag, startPoint x: 384, startPoint y: 311, endPoint x: 381, endPoint y: 306, distance: 5.6
click at [383, 311] on div "Status * Select..." at bounding box center [428, 303] width 134 height 23
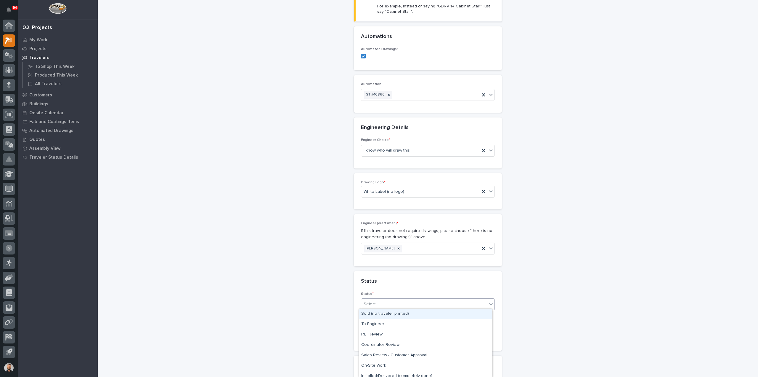
click at [380, 304] on div "Select..." at bounding box center [424, 304] width 126 height 10
click at [378, 312] on div "Sold (no traveler printed)" at bounding box center [425, 313] width 133 height 10
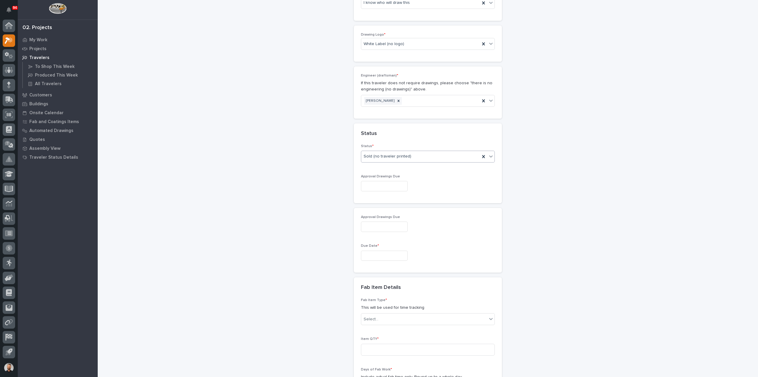
scroll to position [338, 0]
click at [383, 250] on input "text" at bounding box center [384, 255] width 47 height 10
click at [407, 160] on button "Next Month" at bounding box center [410, 160] width 9 height 9
click at [401, 204] on div "17" at bounding box center [400, 204] width 8 height 8
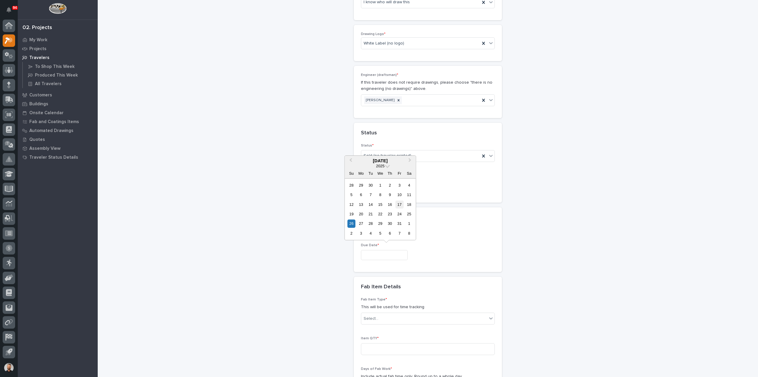
type input "**********"
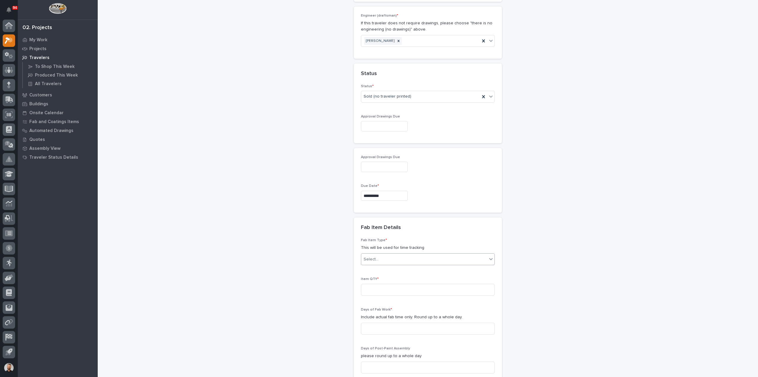
click at [385, 257] on div "Select..." at bounding box center [424, 259] width 126 height 10
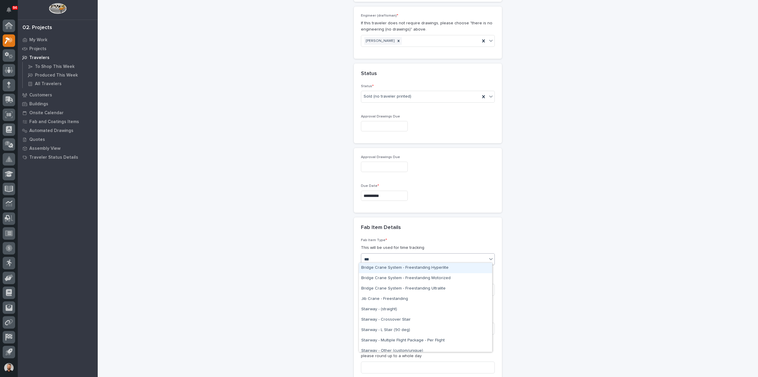
type input "****"
click at [391, 269] on div "Stairway - (straight)" at bounding box center [425, 268] width 133 height 10
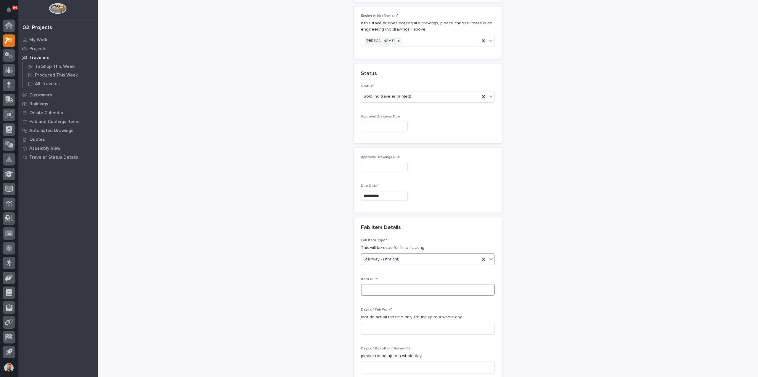
click at [384, 284] on input at bounding box center [428, 290] width 134 height 12
type input "1"
click at [382, 323] on input at bounding box center [428, 328] width 134 height 12
type input "2"
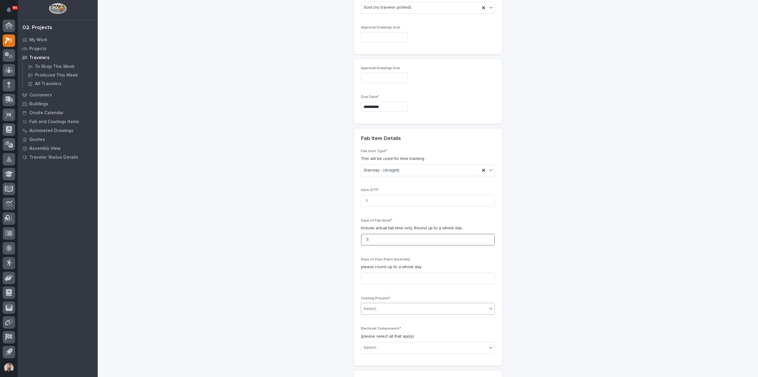
type input "3"
click at [379, 306] on div "Select..." at bounding box center [424, 309] width 126 height 10
click at [381, 319] on div "Galvanize" at bounding box center [425, 317] width 133 height 10
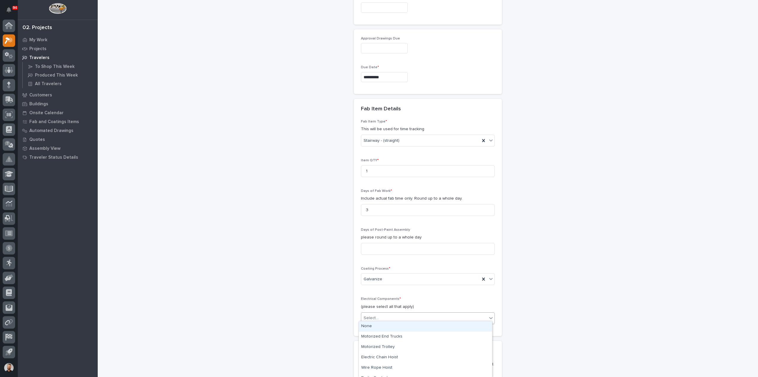
click at [380, 316] on div "Select..." at bounding box center [424, 318] width 126 height 10
click at [380, 327] on div "None" at bounding box center [425, 326] width 133 height 10
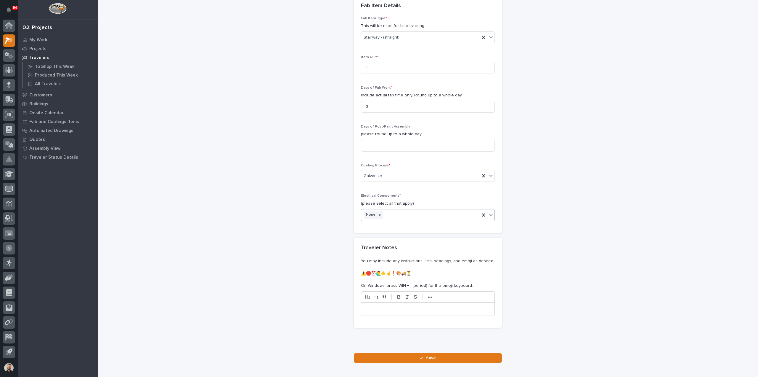
scroll to position [634, 0]
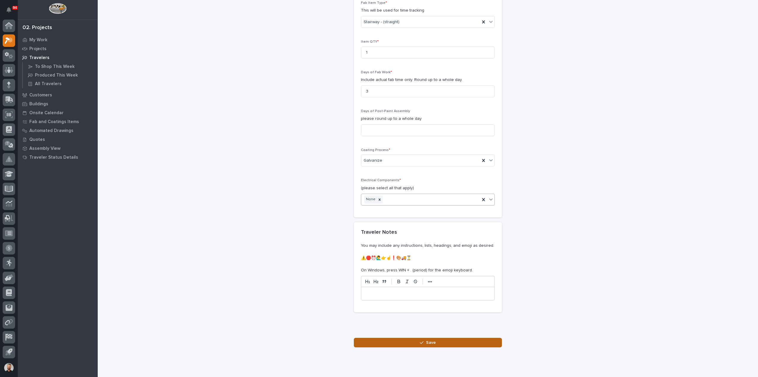
click at [395, 340] on button "Save" at bounding box center [428, 341] width 148 height 9
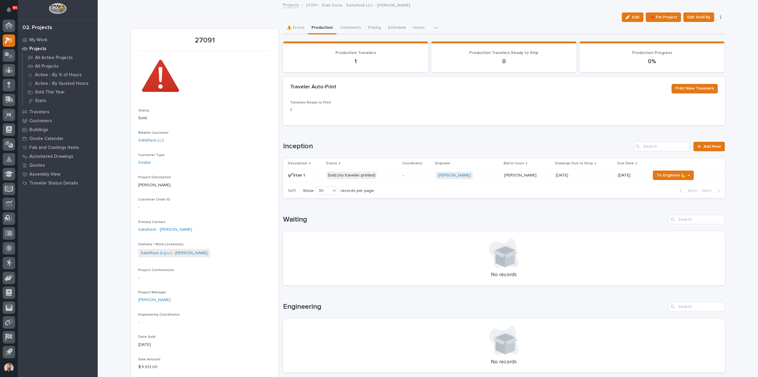
click at [424, 175] on p "-" at bounding box center [417, 175] width 29 height 5
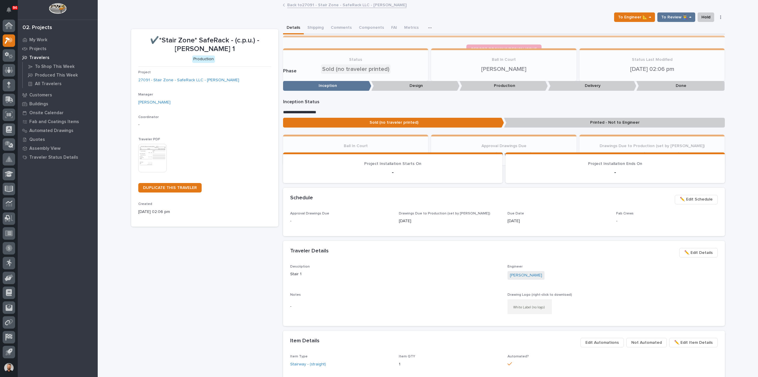
click at [149, 150] on img at bounding box center [152, 158] width 28 height 28
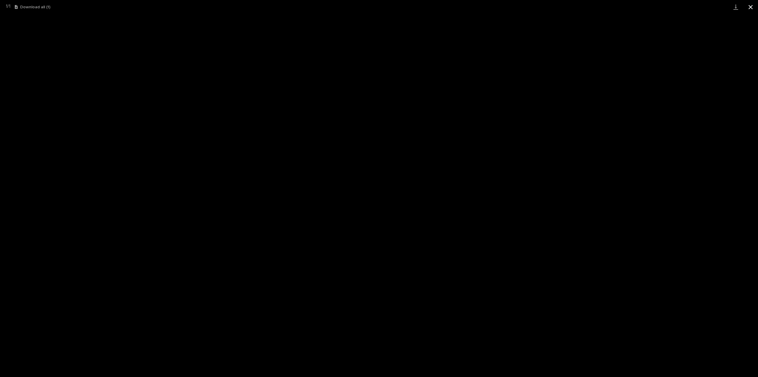
click at [753, 7] on button "Close gallery" at bounding box center [751, 7] width 15 height 14
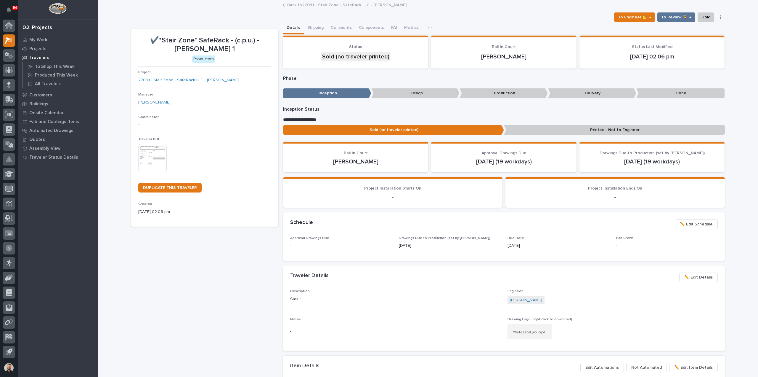
click at [312, 5] on link "Back to 27091 - Stair Zone - SafeRack LLC - Ethan Buck" at bounding box center [346, 4] width 119 height 7
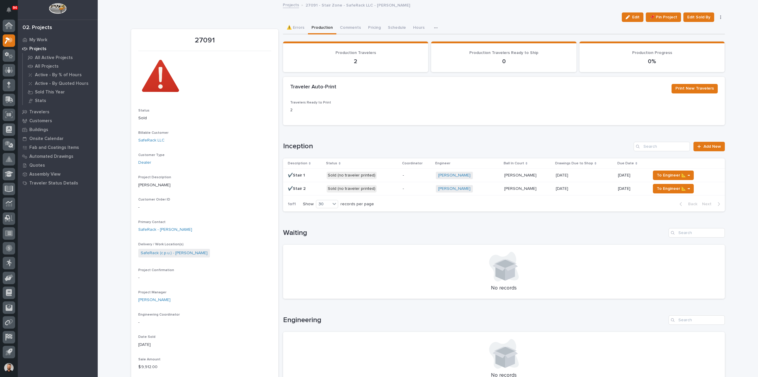
click at [312, 188] on p at bounding box center [305, 188] width 34 height 5
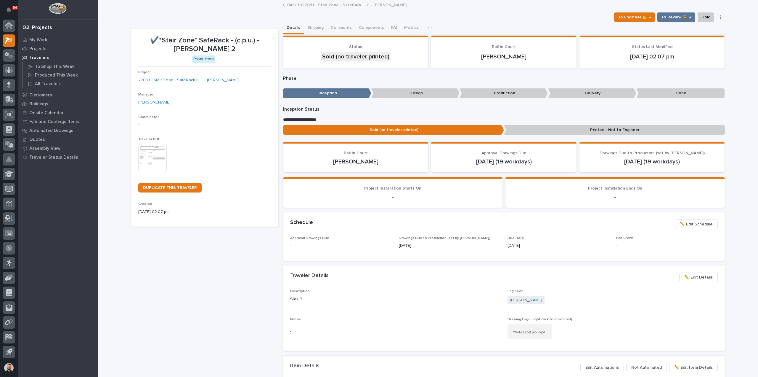
click at [148, 150] on img at bounding box center [152, 158] width 28 height 28
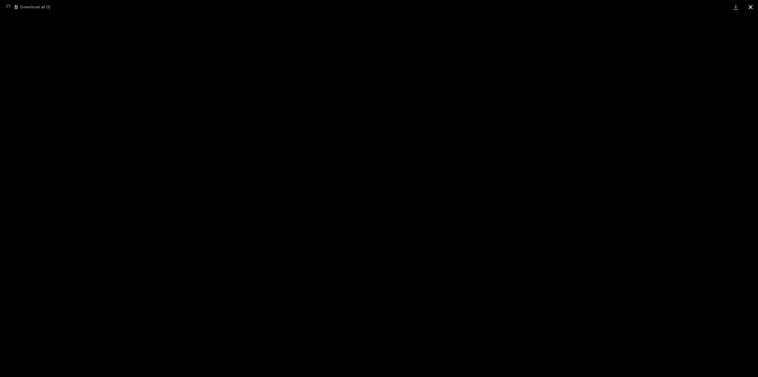
click at [748, 11] on button "Close gallery" at bounding box center [751, 7] width 15 height 14
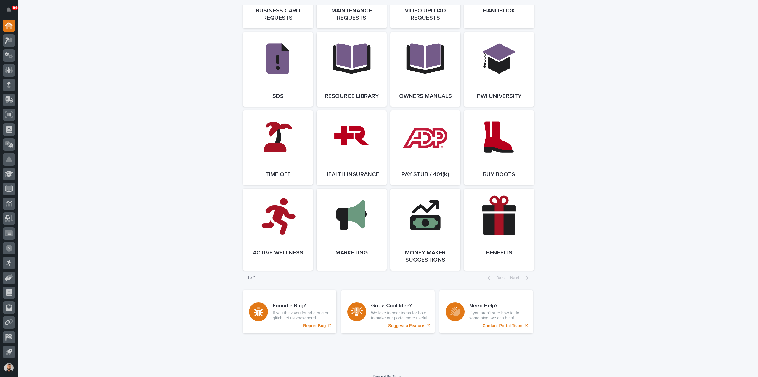
scroll to position [1007, 0]
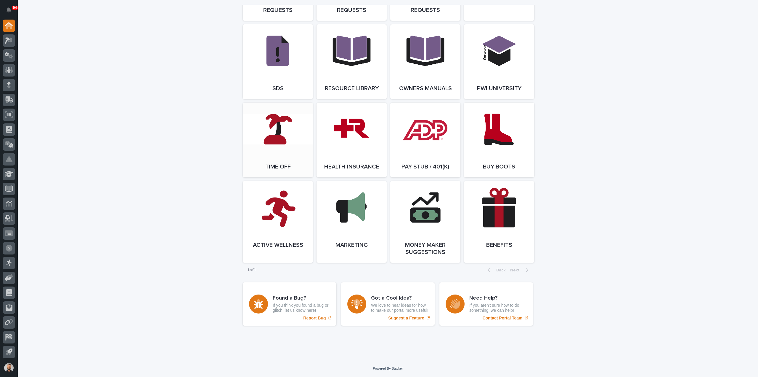
click at [258, 175] on link "Open Link" at bounding box center [278, 140] width 70 height 75
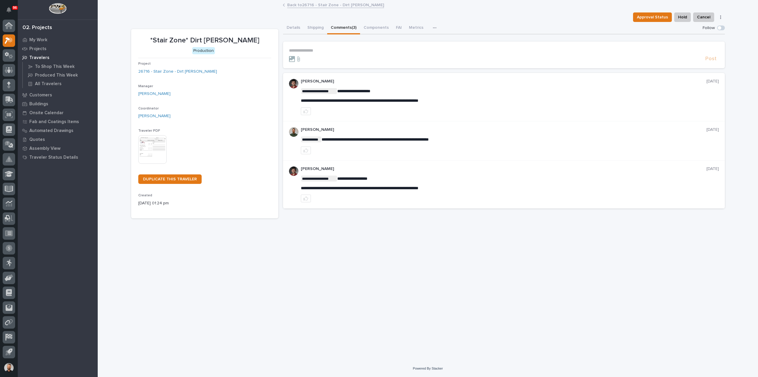
click at [373, 50] on p "**********" at bounding box center [504, 50] width 430 height 5
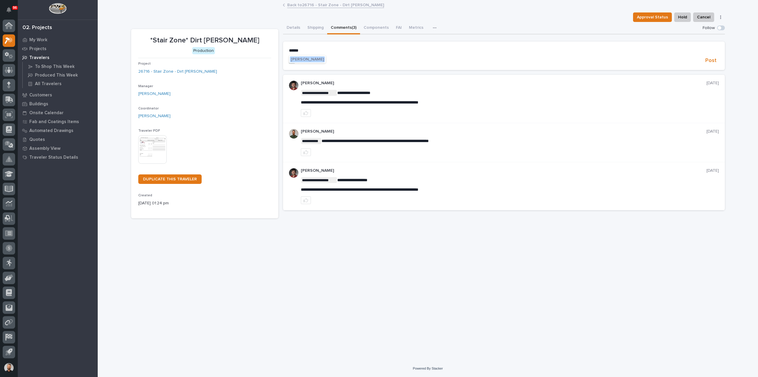
click at [318, 57] on button "[PERSON_NAME]" at bounding box center [307, 59] width 35 height 6
click at [345, 53] on p "**********" at bounding box center [504, 51] width 430 height 6
click at [335, 72] on span "[PERSON_NAME]" at bounding box center [345, 71] width 33 height 4
click at [362, 51] on p "**********" at bounding box center [504, 51] width 430 height 6
click at [359, 52] on p "**********" at bounding box center [504, 51] width 430 height 6
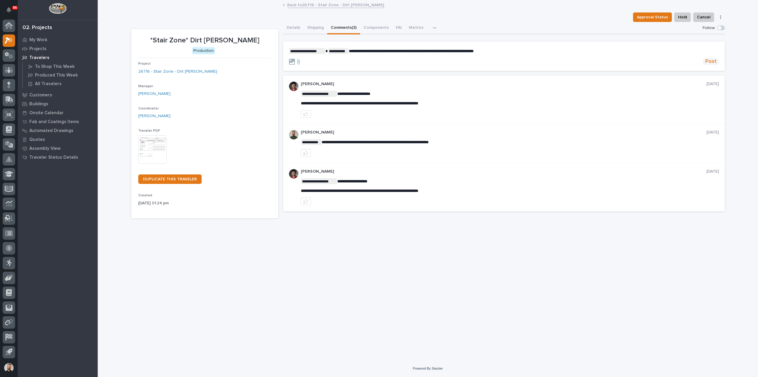
click at [715, 62] on span "Post" at bounding box center [711, 61] width 11 height 7
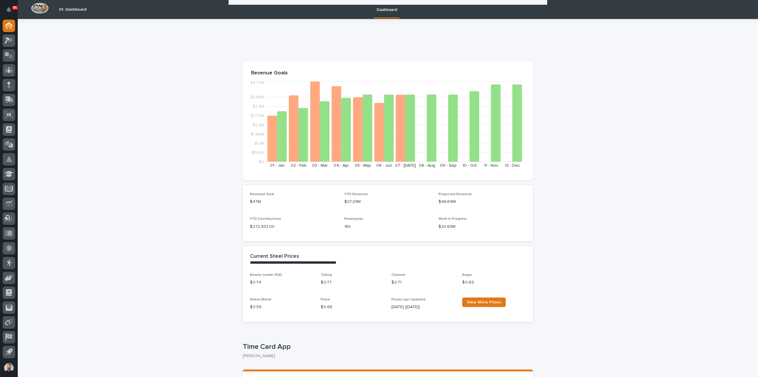
scroll to position [1007, 0]
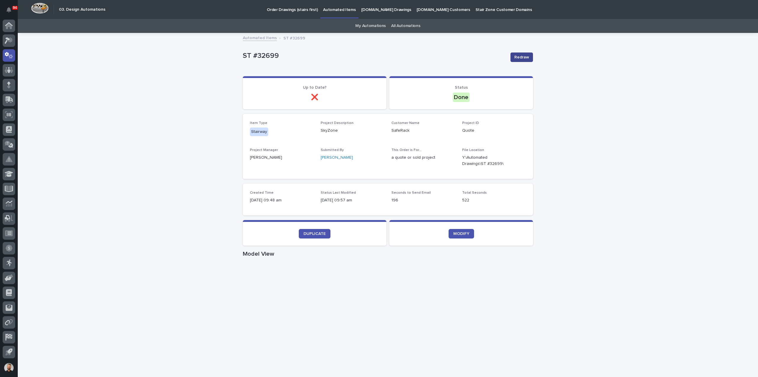
click at [518, 55] on span "Redraw" at bounding box center [522, 57] width 15 height 6
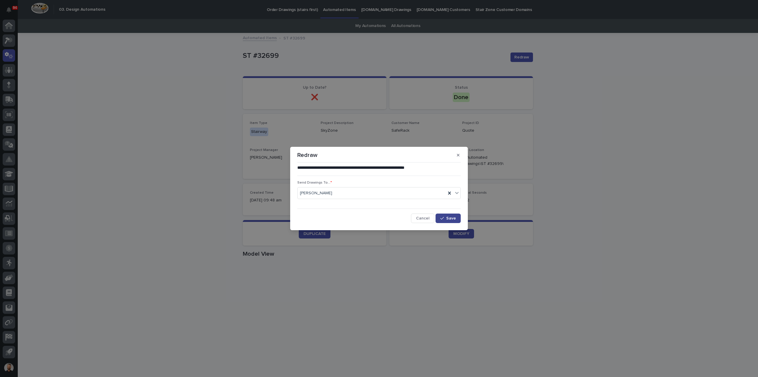
click at [448, 217] on span "Save" at bounding box center [452, 218] width 10 height 4
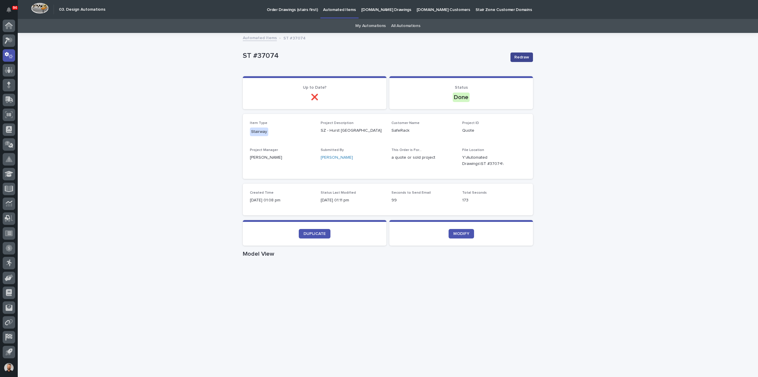
click at [521, 57] on span "Redraw" at bounding box center [522, 57] width 15 height 6
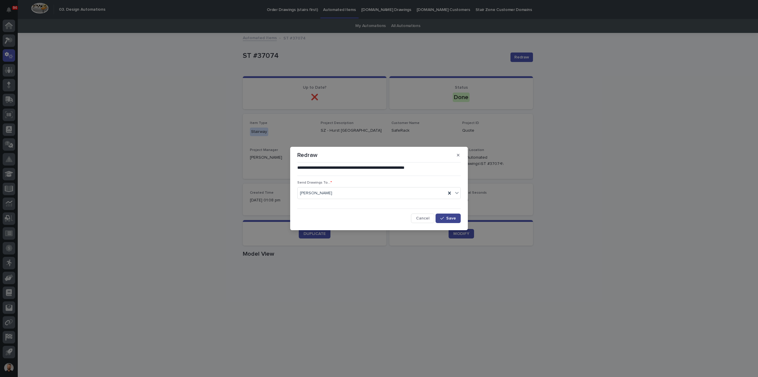
click at [449, 214] on button "Save" at bounding box center [448, 217] width 25 height 9
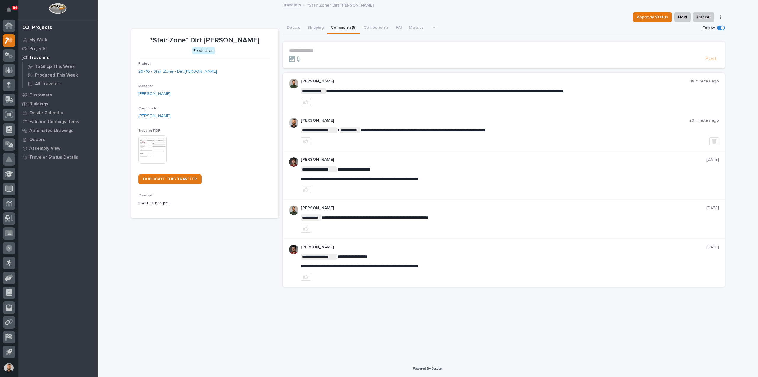
click at [345, 50] on p "**********" at bounding box center [504, 50] width 430 height 5
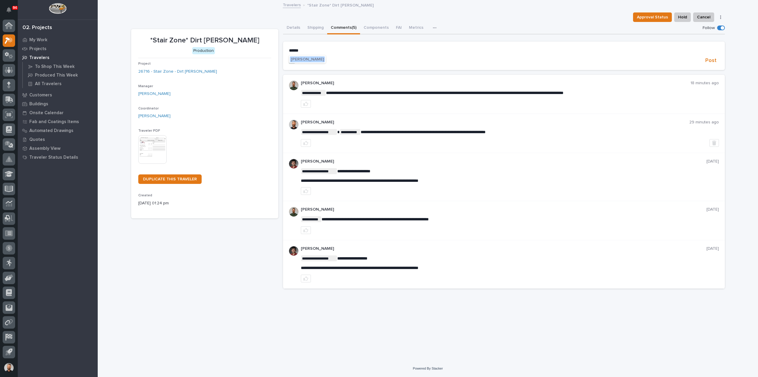
click at [312, 62] on button "[PERSON_NAME]" at bounding box center [307, 59] width 35 height 6
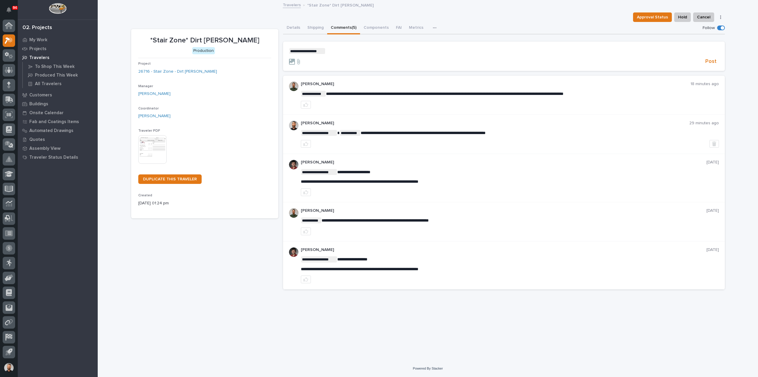
click at [348, 50] on p "**********" at bounding box center [504, 51] width 430 height 6
click at [713, 61] on span "Post" at bounding box center [711, 61] width 11 height 7
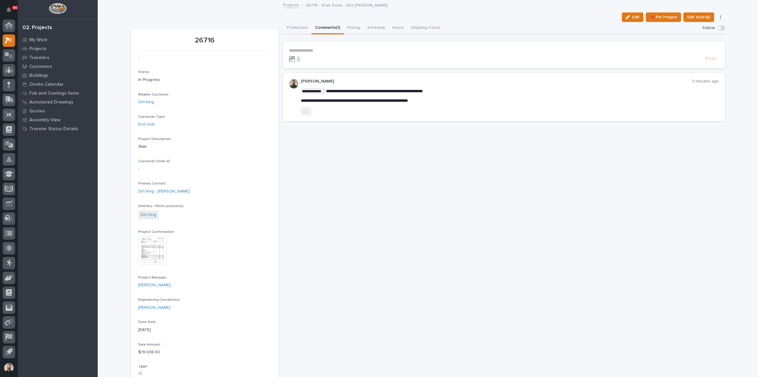
click at [304, 110] on icon "button" at bounding box center [306, 111] width 5 height 4
click at [355, 100] on span "**********" at bounding box center [354, 100] width 107 height 4
copy div "**********"
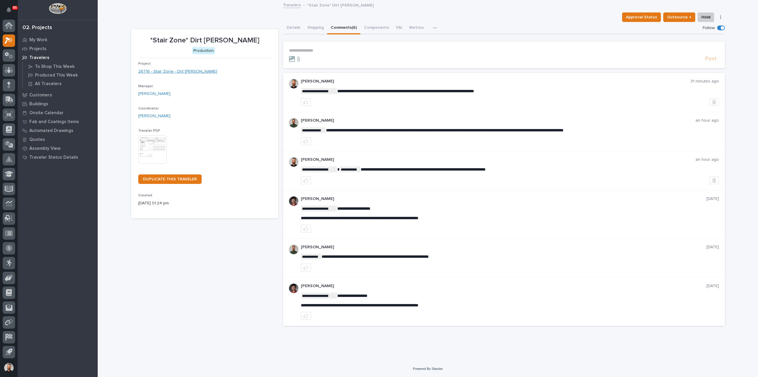
click at [173, 72] on link "26716 - Stair Zone - Dirt [PERSON_NAME]" at bounding box center [177, 71] width 79 height 6
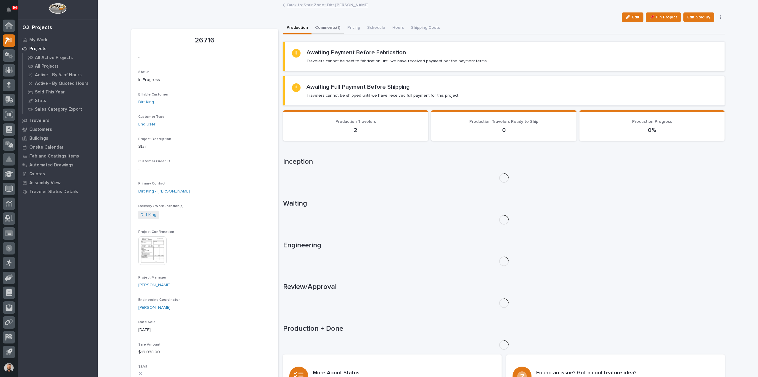
click at [332, 28] on button "Comments (1)" at bounding box center [328, 28] width 32 height 12
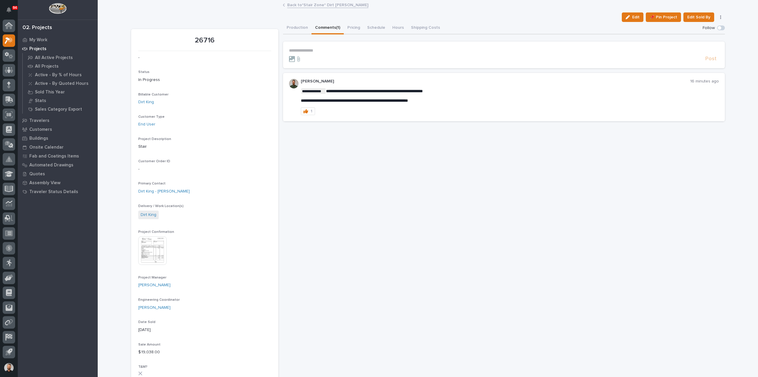
click at [332, 53] on form "**********" at bounding box center [504, 55] width 430 height 14
click at [332, 52] on p "**********" at bounding box center [504, 50] width 430 height 5
click at [709, 60] on span "Post" at bounding box center [711, 60] width 11 height 7
